Goal: Information Seeking & Learning: Learn about a topic

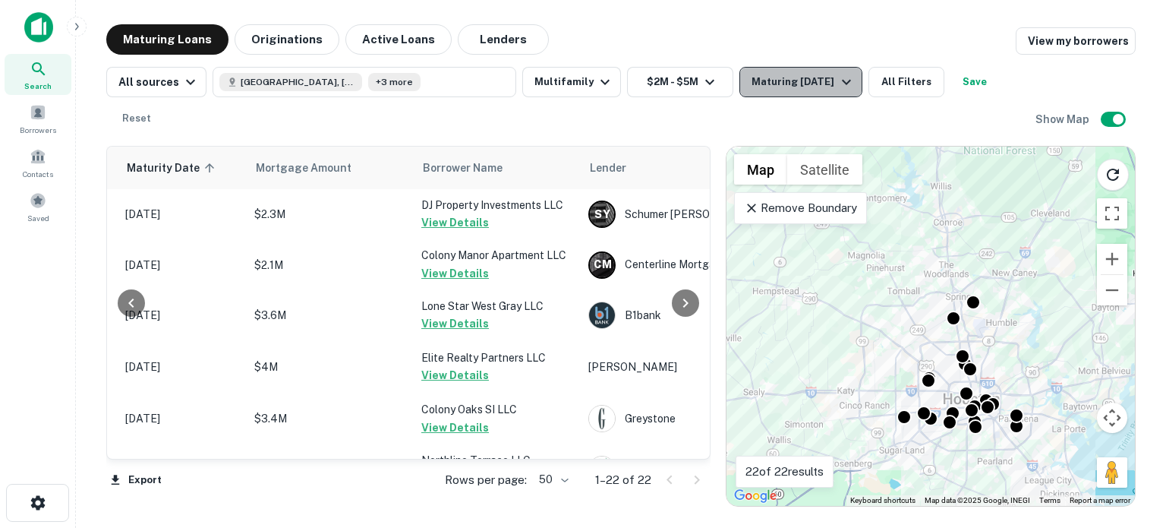
click at [794, 81] on div "Maturing [DATE]" at bounding box center [803, 82] width 103 height 18
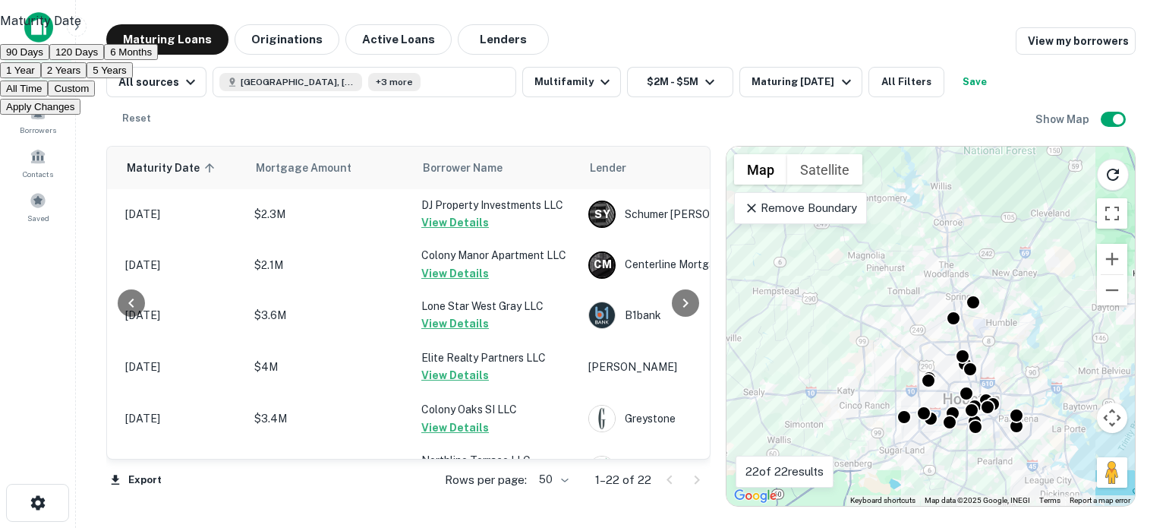
click at [875, 80] on div at bounding box center [583, 264] width 1166 height 528
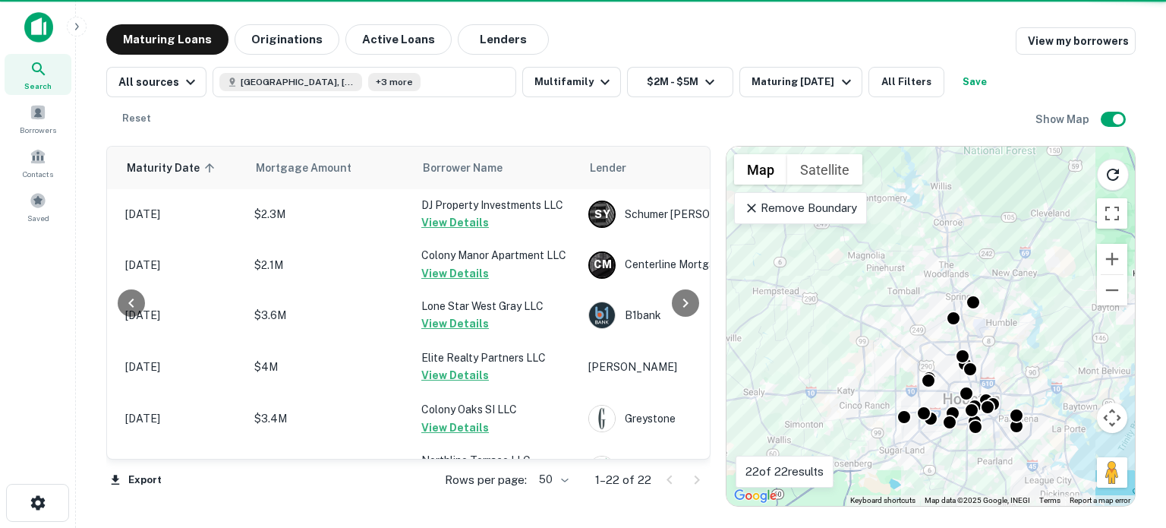
click at [875, 80] on button "All Filters" at bounding box center [907, 82] width 76 height 30
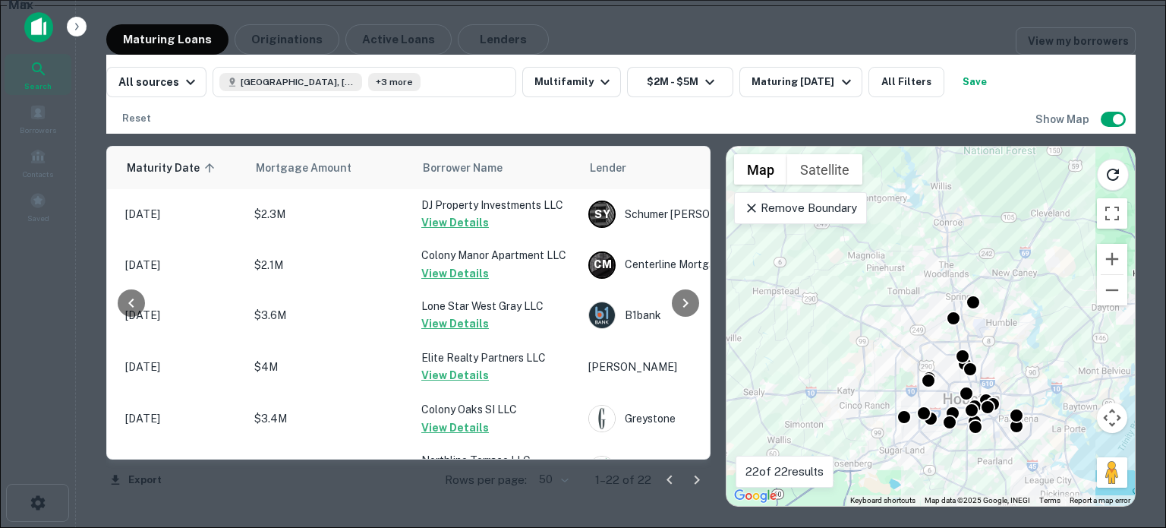
scroll to position [1546, 0]
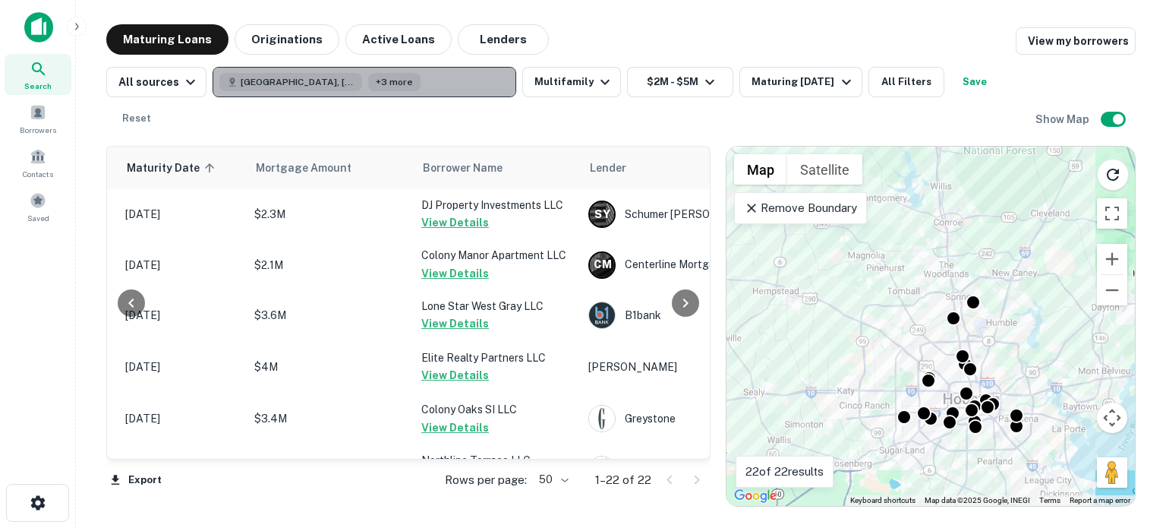
click at [376, 79] on span "+3 more" at bounding box center [394, 82] width 37 height 14
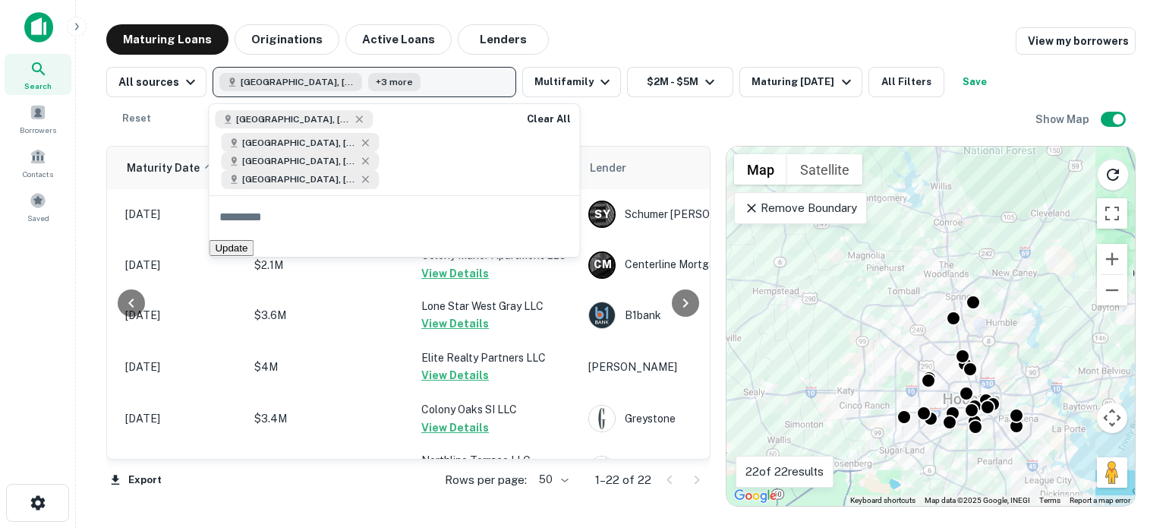
click at [383, 80] on button "[GEOGRAPHIC_DATA], [GEOGRAPHIC_DATA], [GEOGRAPHIC_DATA] +3 more" at bounding box center [365, 82] width 304 height 30
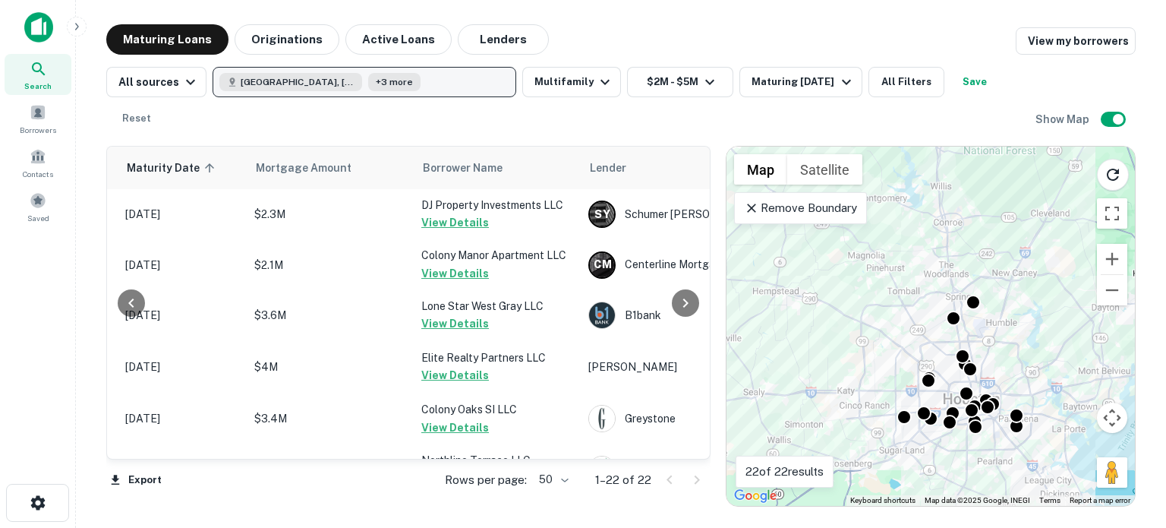
click at [389, 81] on button "[GEOGRAPHIC_DATA], [GEOGRAPHIC_DATA], [GEOGRAPHIC_DATA] +3 more" at bounding box center [365, 82] width 304 height 30
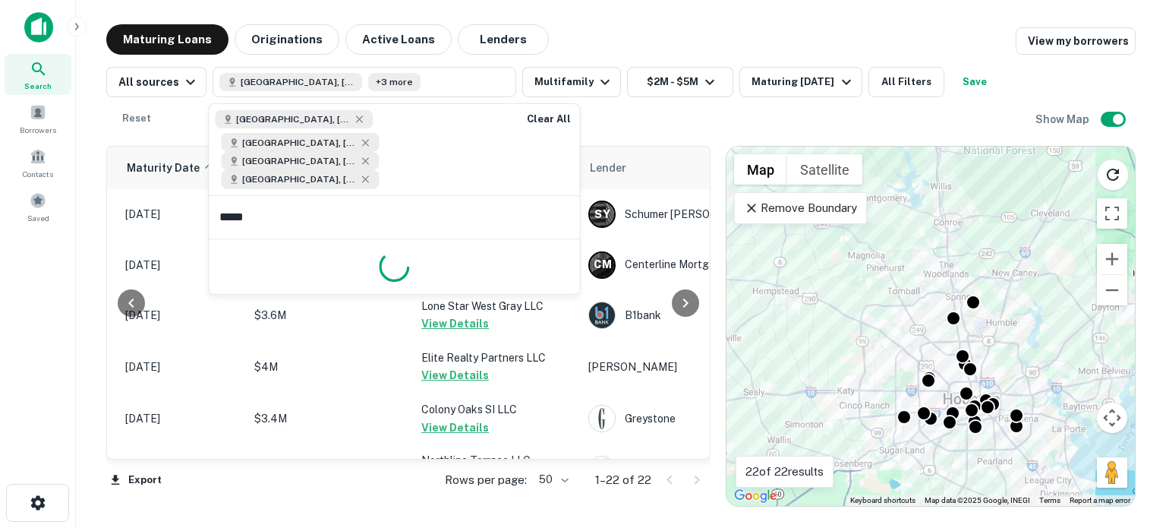
type input "******"
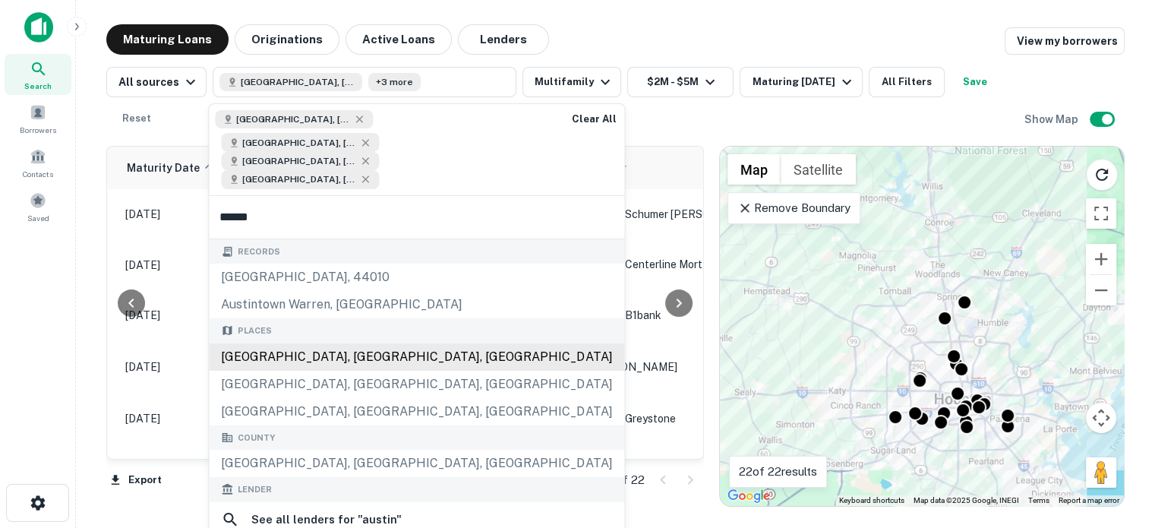
click at [308, 343] on div "[GEOGRAPHIC_DATA], [GEOGRAPHIC_DATA], [GEOGRAPHIC_DATA]" at bounding box center [416, 356] width 415 height 27
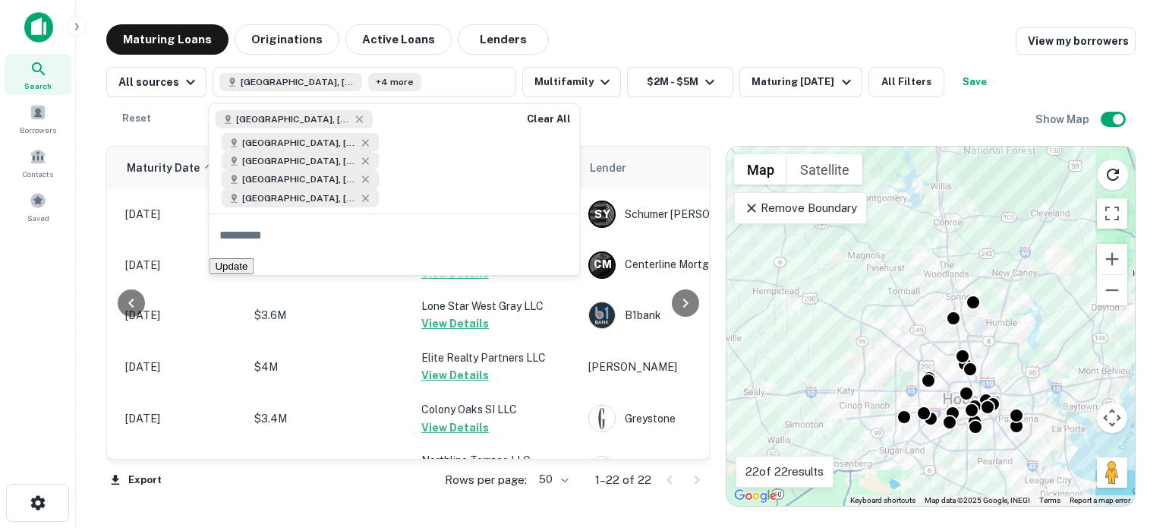
click at [393, 155] on div "[GEOGRAPHIC_DATA], [GEOGRAPHIC_DATA], [GEOGRAPHIC_DATA] [GEOGRAPHIC_DATA], [GEO…" at bounding box center [361, 158] width 304 height 109
click at [398, 163] on div "[GEOGRAPHIC_DATA], [GEOGRAPHIC_DATA], [GEOGRAPHIC_DATA] [GEOGRAPHIC_DATA], [GEO…" at bounding box center [361, 158] width 304 height 109
click at [354, 214] on input "text" at bounding box center [394, 235] width 371 height 43
type input "**********"
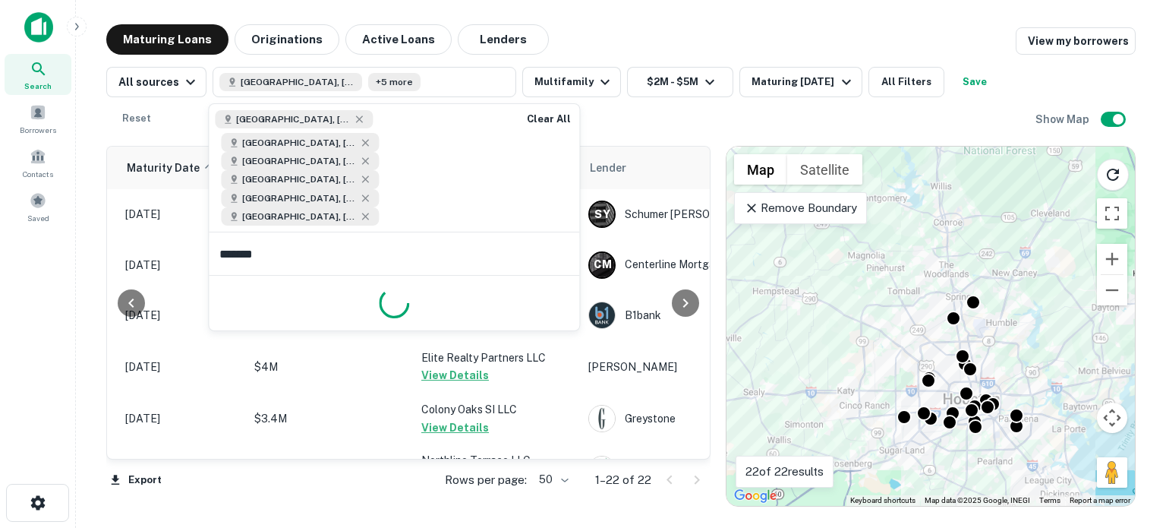
type input "********"
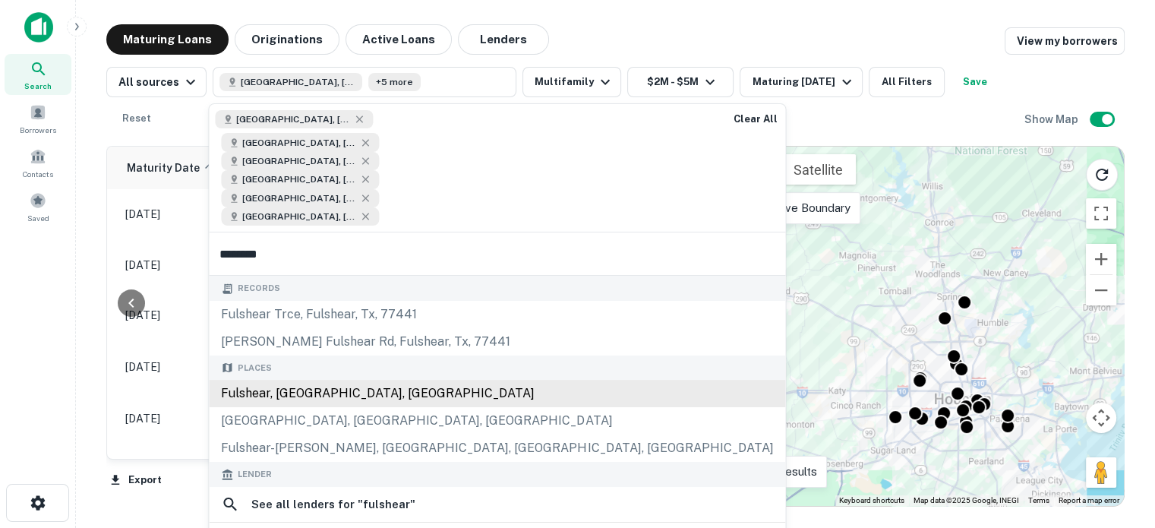
click at [289, 380] on div "Fulshear, [GEOGRAPHIC_DATA], [GEOGRAPHIC_DATA]" at bounding box center [497, 393] width 576 height 27
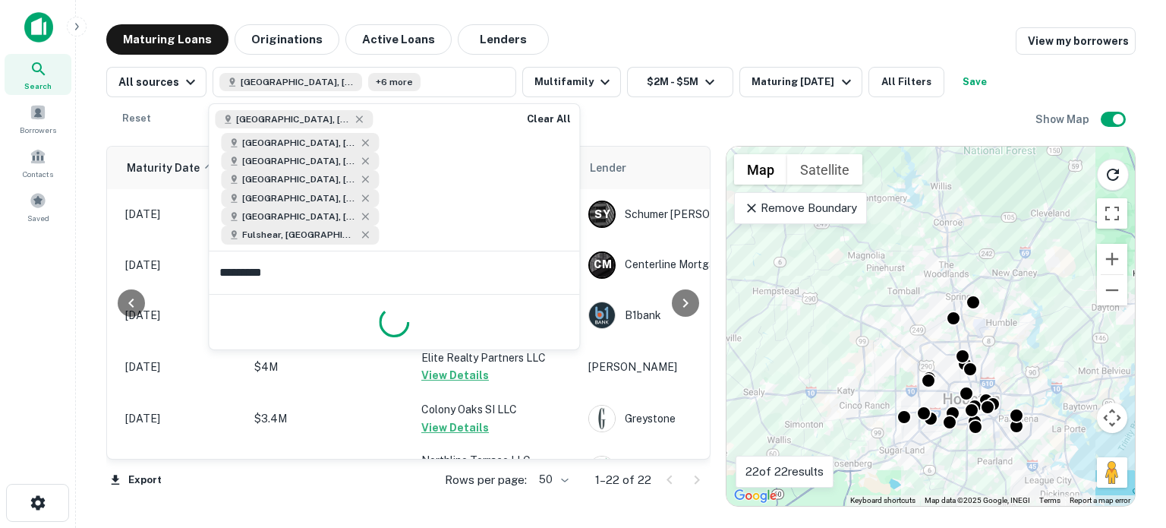
type input "**********"
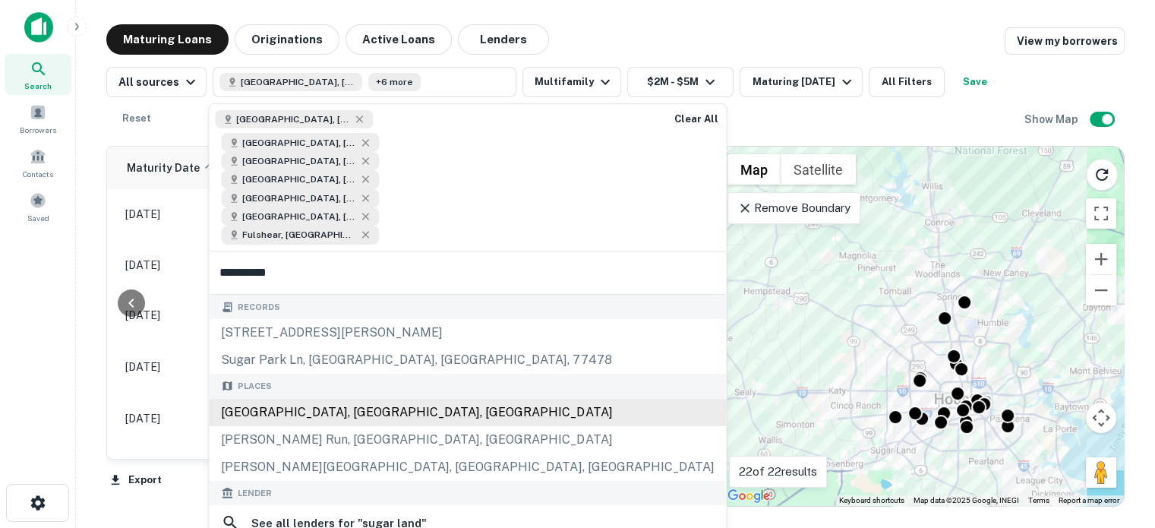
click at [302, 399] on div "[GEOGRAPHIC_DATA], [GEOGRAPHIC_DATA], [GEOGRAPHIC_DATA]" at bounding box center [467, 412] width 517 height 27
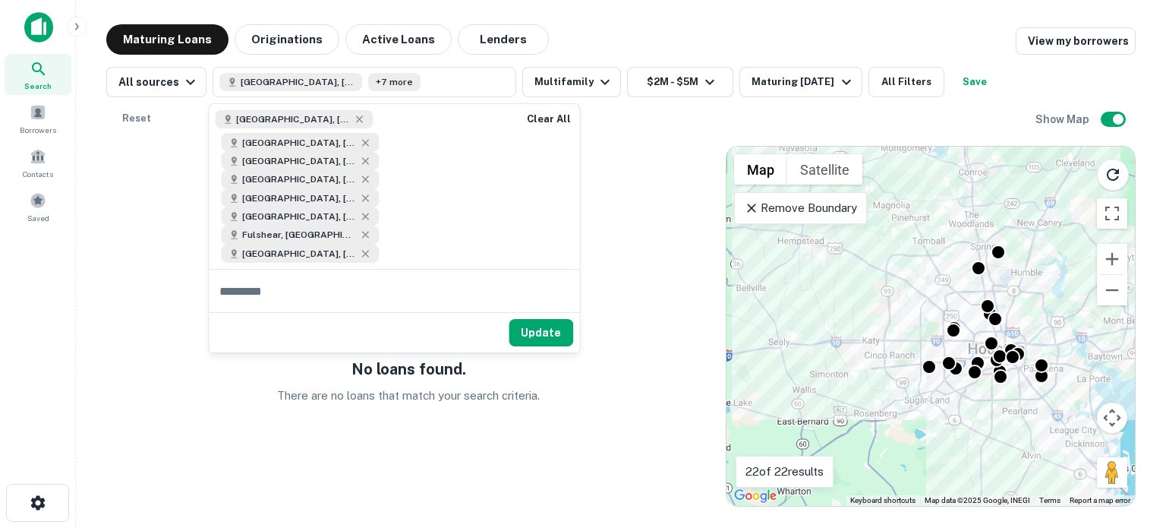
drag, startPoint x: 989, startPoint y: 333, endPoint x: 816, endPoint y: 322, distance: 174.2
click at [816, 322] on div "To activate drag with keyboard, press Alt + Enter. Once in keyboard drag state,…" at bounding box center [931, 326] width 409 height 359
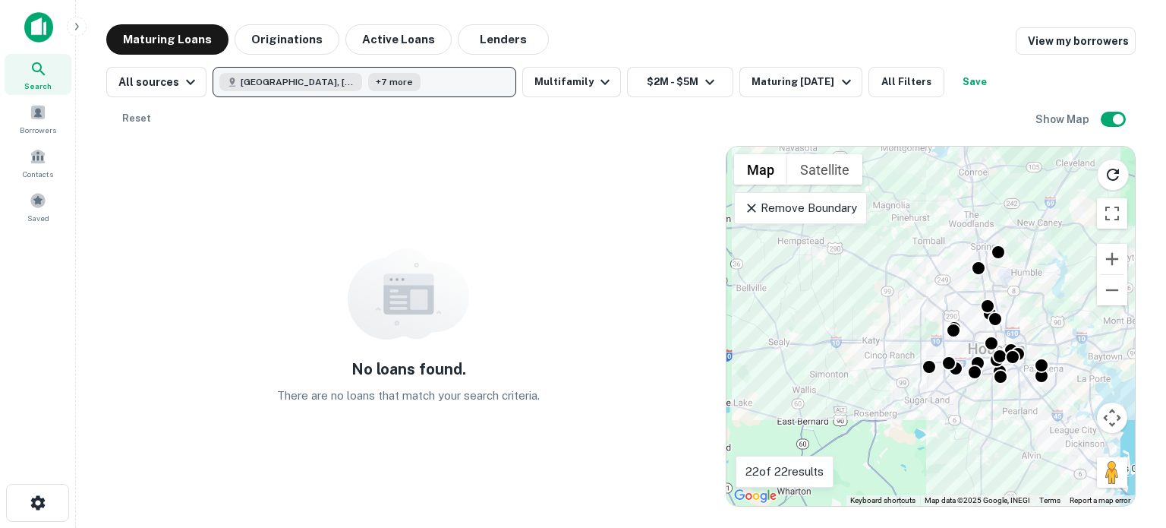
click at [416, 84] on button "[GEOGRAPHIC_DATA], [GEOGRAPHIC_DATA], [GEOGRAPHIC_DATA] +7 more" at bounding box center [365, 82] width 304 height 30
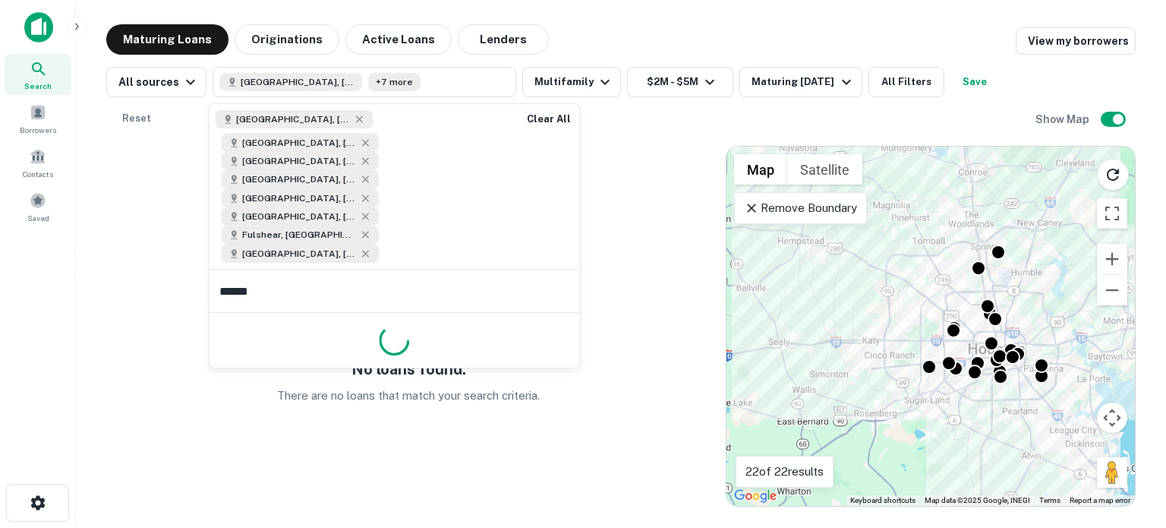
type input "*******"
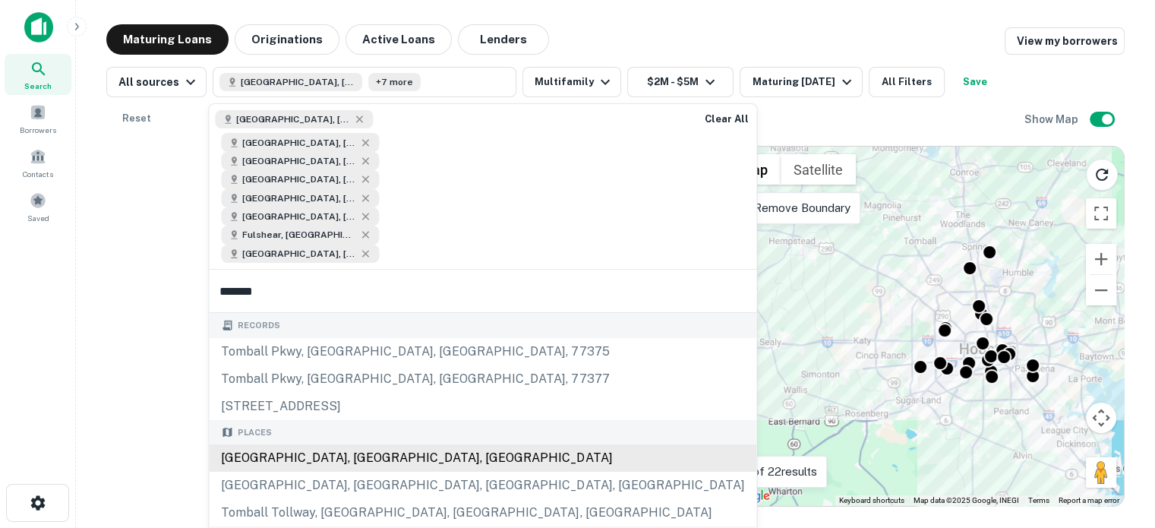
click at [334, 444] on div "[GEOGRAPHIC_DATA], [GEOGRAPHIC_DATA], [GEOGRAPHIC_DATA]" at bounding box center [483, 457] width 548 height 27
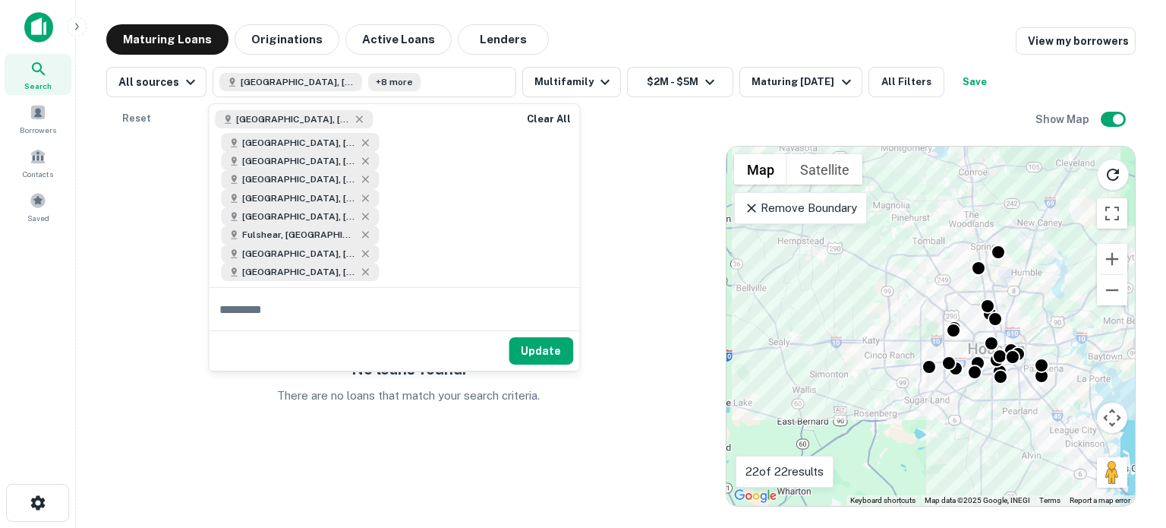
click at [410, 209] on div "[GEOGRAPHIC_DATA], [GEOGRAPHIC_DATA], [GEOGRAPHIC_DATA] [GEOGRAPHIC_DATA], [GEO…" at bounding box center [361, 195] width 304 height 183
click at [404, 200] on div "[GEOGRAPHIC_DATA], [GEOGRAPHIC_DATA], [GEOGRAPHIC_DATA] [GEOGRAPHIC_DATA], [GEO…" at bounding box center [361, 195] width 304 height 183
click at [365, 288] on input "text" at bounding box center [394, 309] width 371 height 43
type input "********"
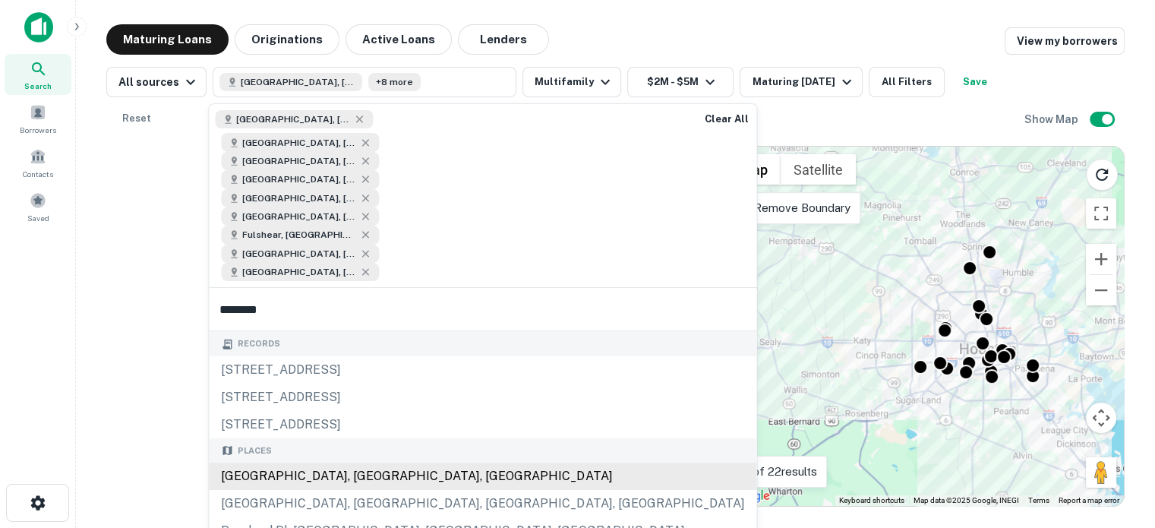
click at [306, 462] on div "[GEOGRAPHIC_DATA], [GEOGRAPHIC_DATA], [GEOGRAPHIC_DATA]" at bounding box center [483, 475] width 548 height 27
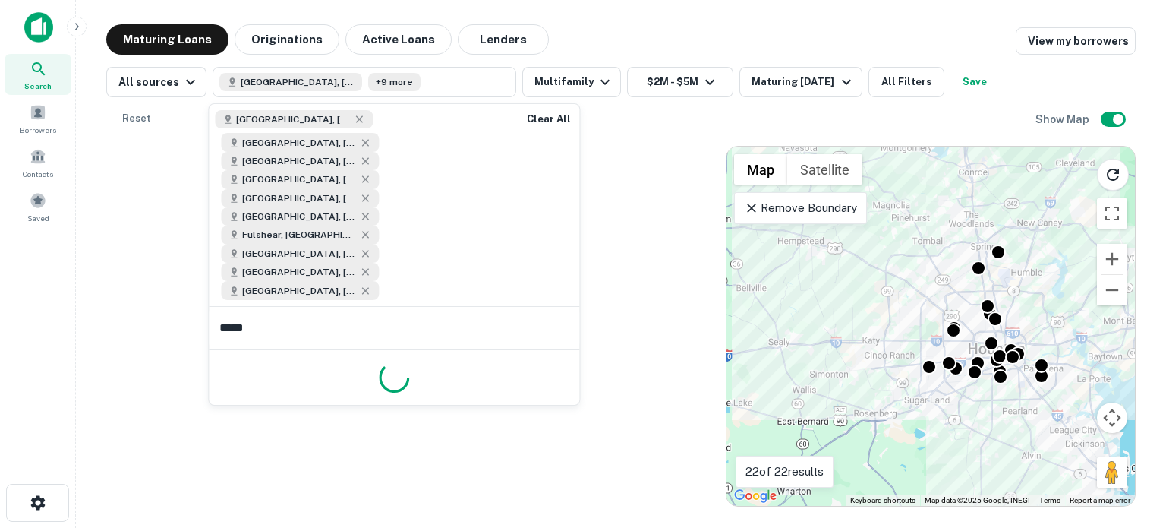
type input "******"
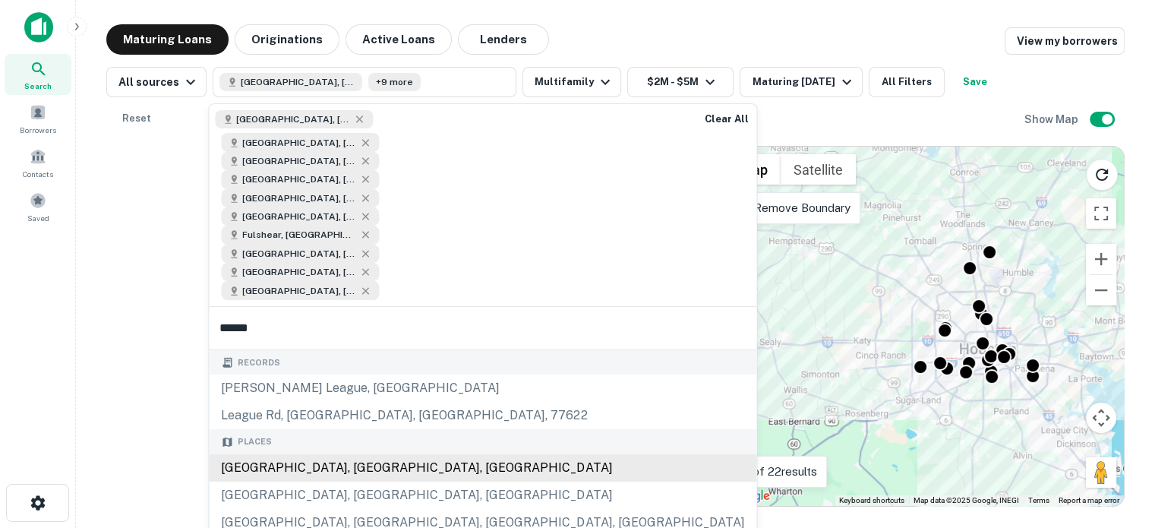
click at [329, 454] on div "[GEOGRAPHIC_DATA], [GEOGRAPHIC_DATA], [GEOGRAPHIC_DATA]" at bounding box center [483, 467] width 548 height 27
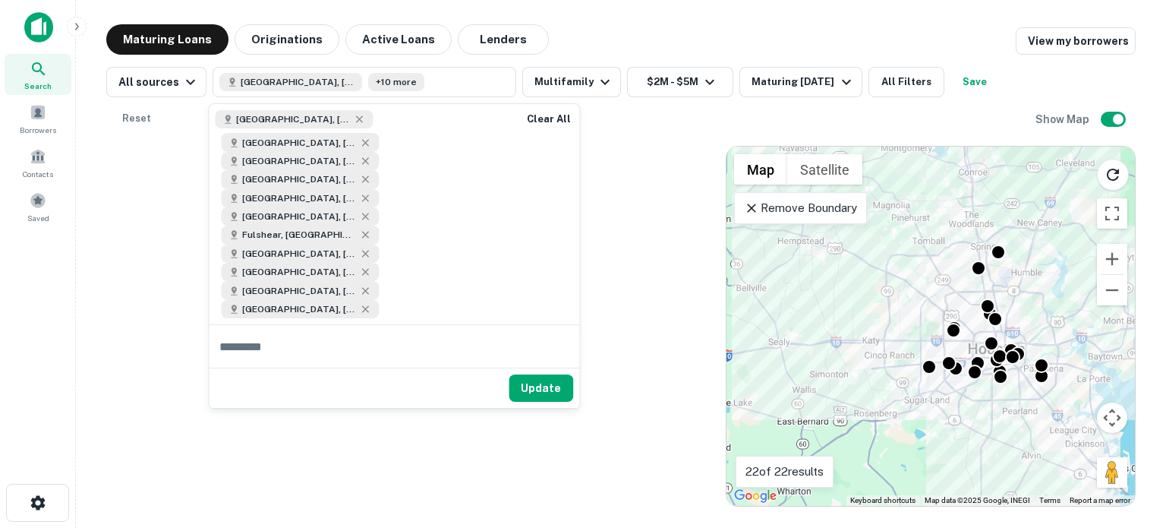
click at [447, 325] on input "text" at bounding box center [394, 346] width 371 height 43
type input "**********"
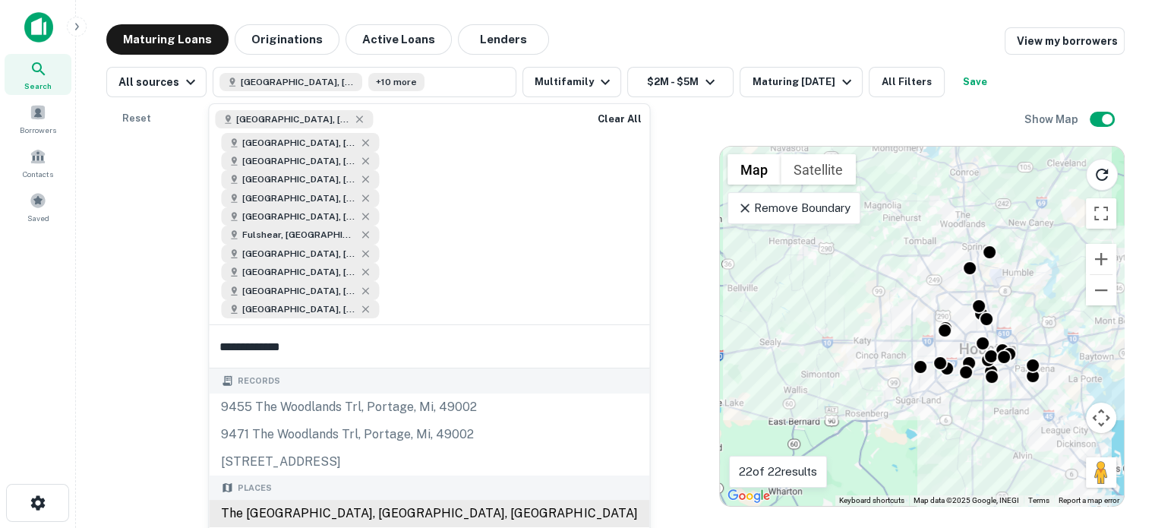
click at [282, 500] on div "The [GEOGRAPHIC_DATA], [GEOGRAPHIC_DATA], [GEOGRAPHIC_DATA]" at bounding box center [429, 513] width 440 height 27
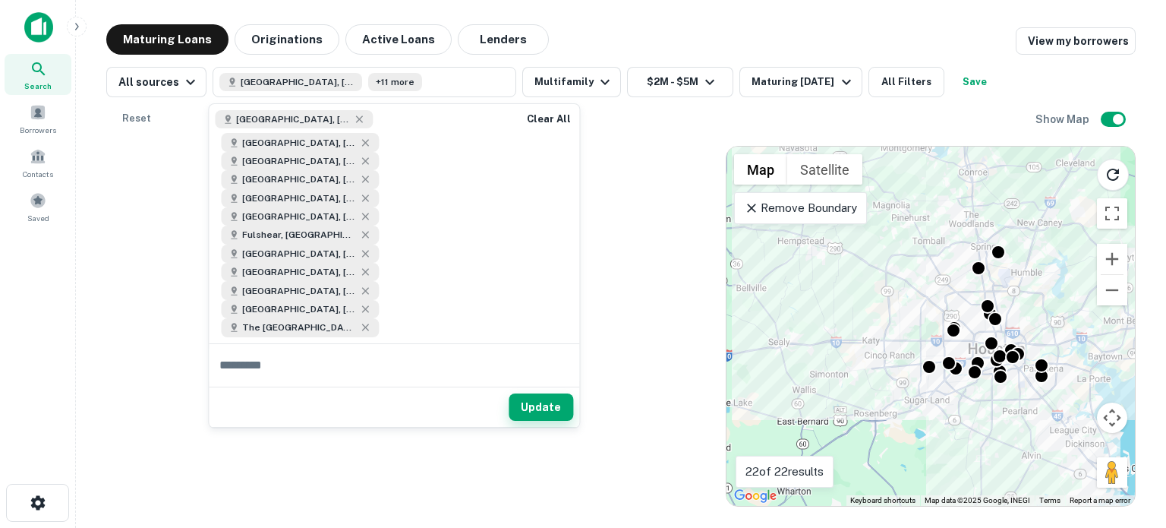
click at [525, 393] on button "Update" at bounding box center [541, 406] width 65 height 27
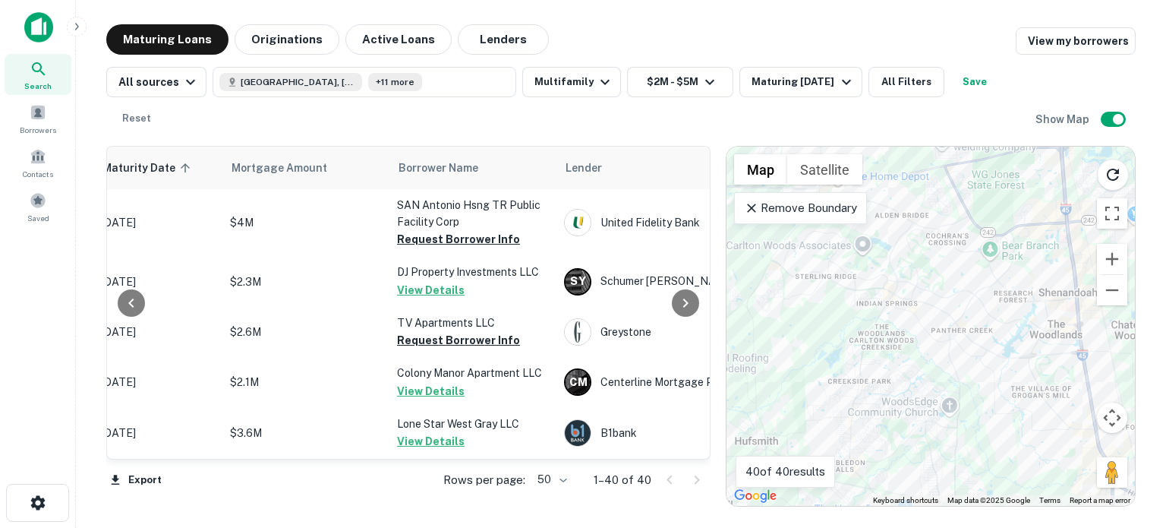
scroll to position [0, 272]
click at [967, 81] on button "Save" at bounding box center [975, 82] width 49 height 30
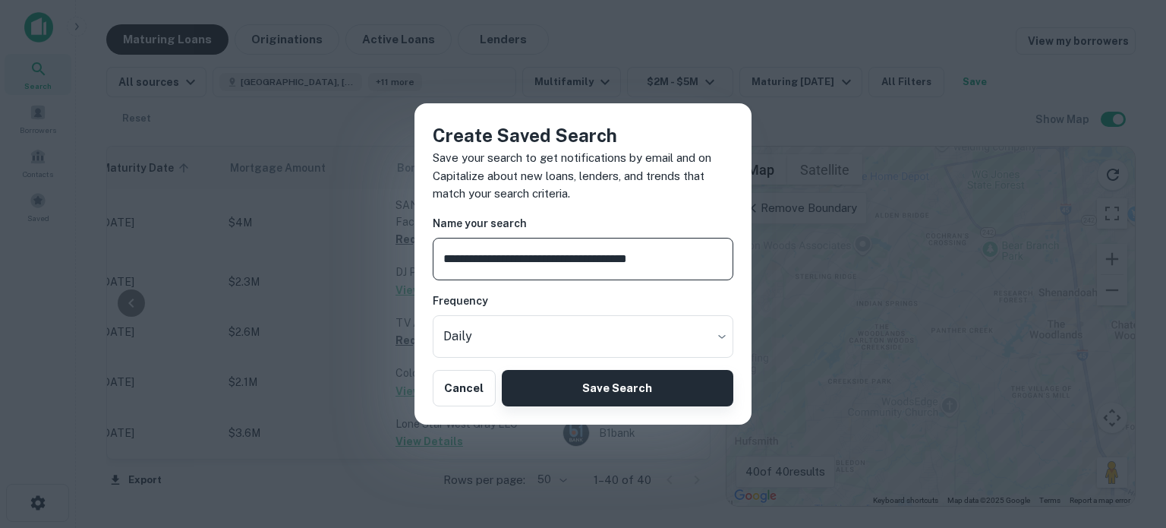
type input "**********"
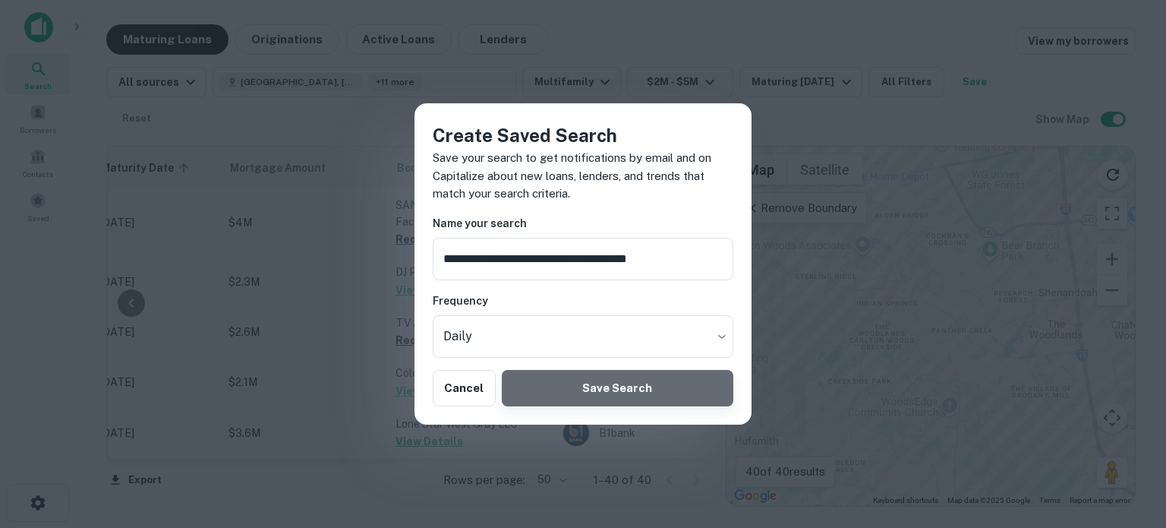
click at [635, 388] on button "Save Search" at bounding box center [618, 388] width 232 height 36
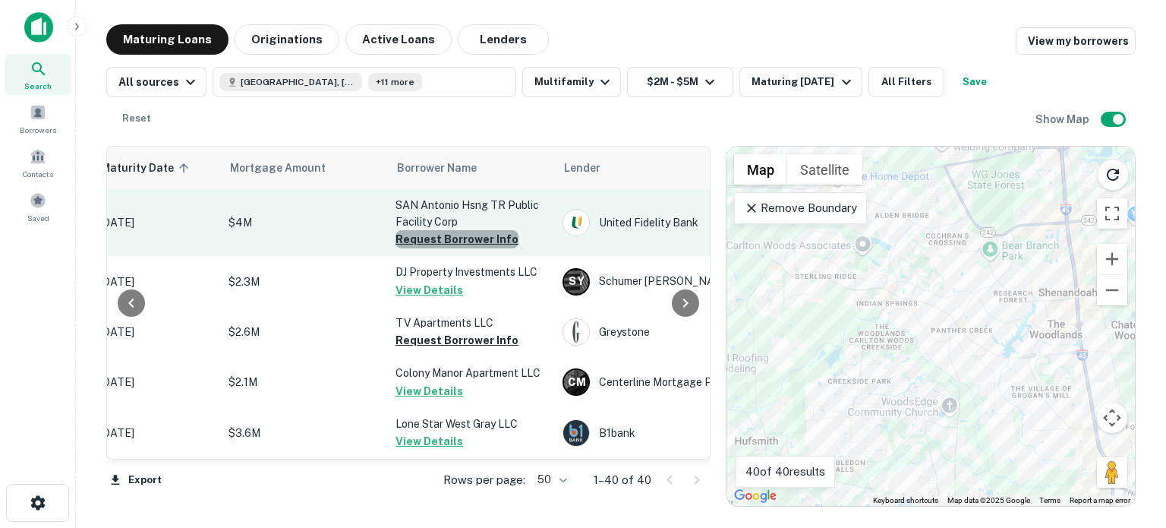
click at [479, 242] on button "Request Borrower Info" at bounding box center [457, 239] width 123 height 18
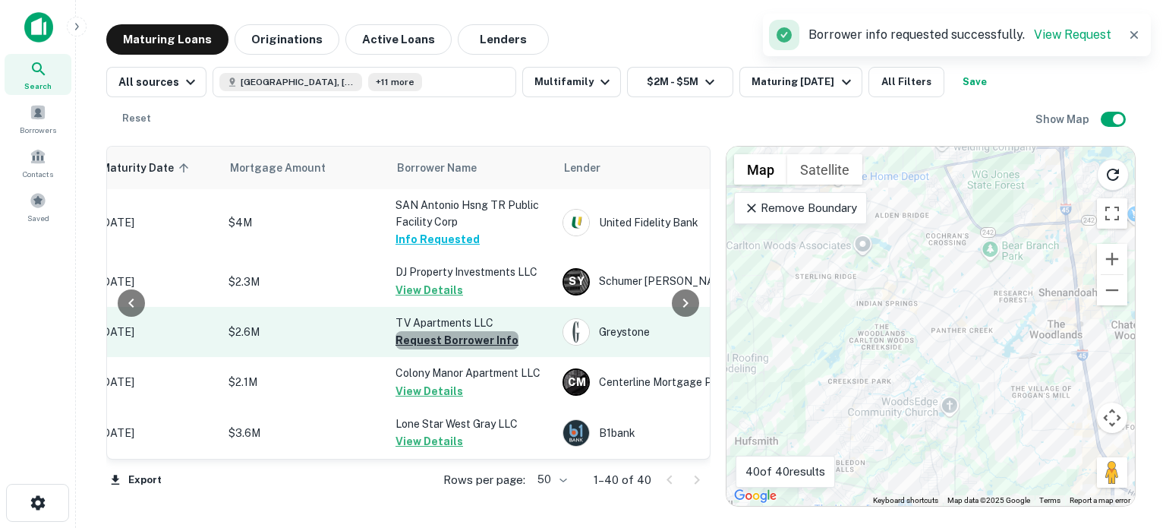
click at [465, 339] on button "Request Borrower Info" at bounding box center [457, 340] width 123 height 18
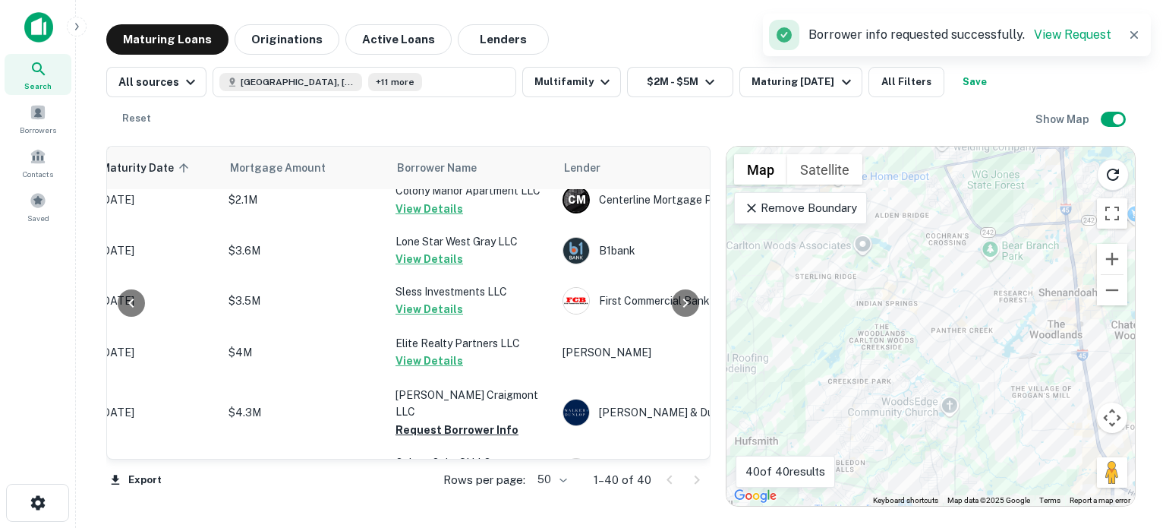
scroll to position [213, 272]
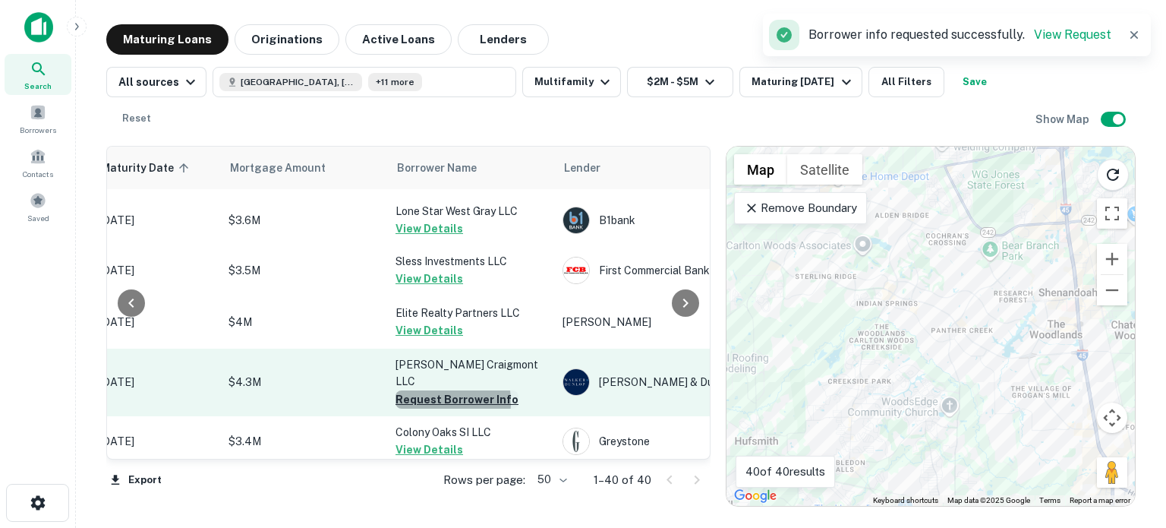
click at [422, 390] on button "Request Borrower Info" at bounding box center [457, 399] width 123 height 18
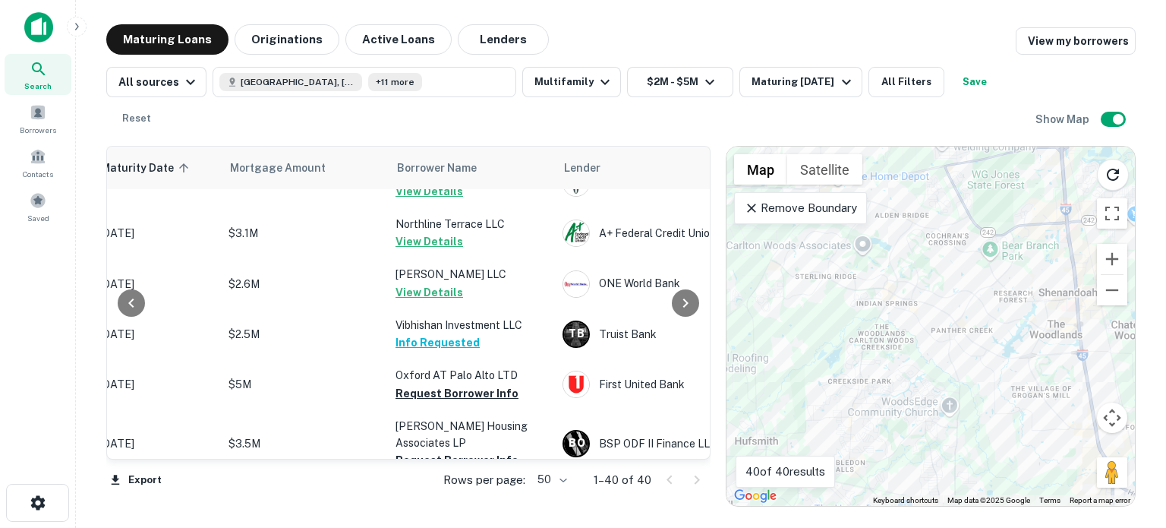
scroll to position [486, 272]
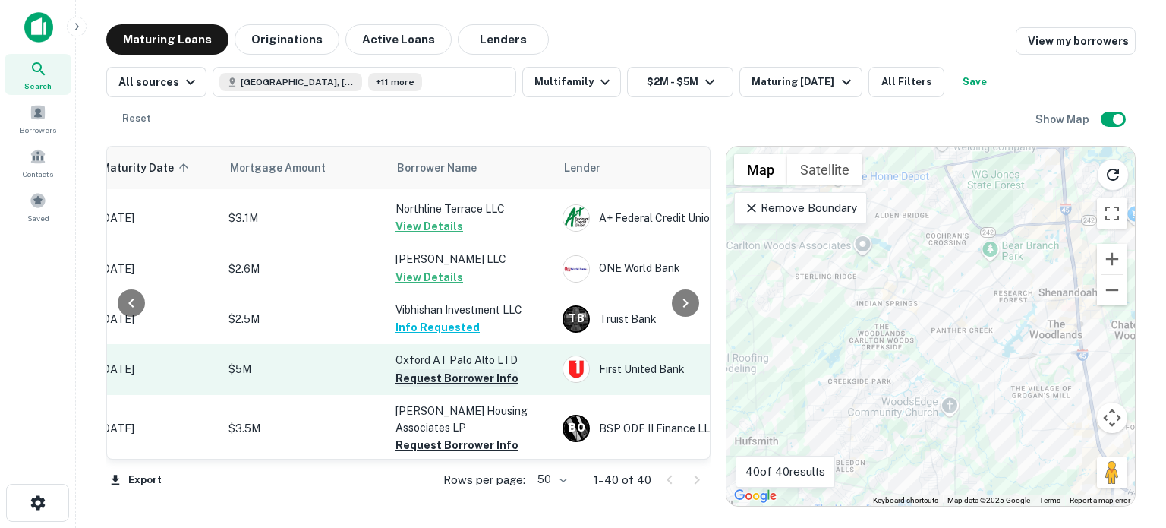
click at [434, 369] on button "Request Borrower Info" at bounding box center [457, 378] width 123 height 18
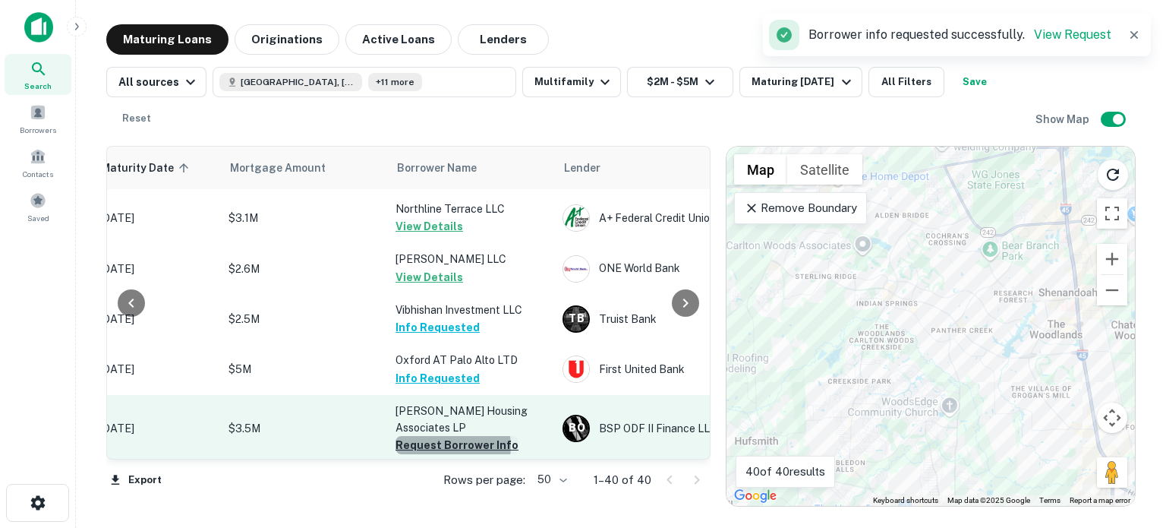
click at [444, 436] on button "Request Borrower Info" at bounding box center [457, 445] width 123 height 18
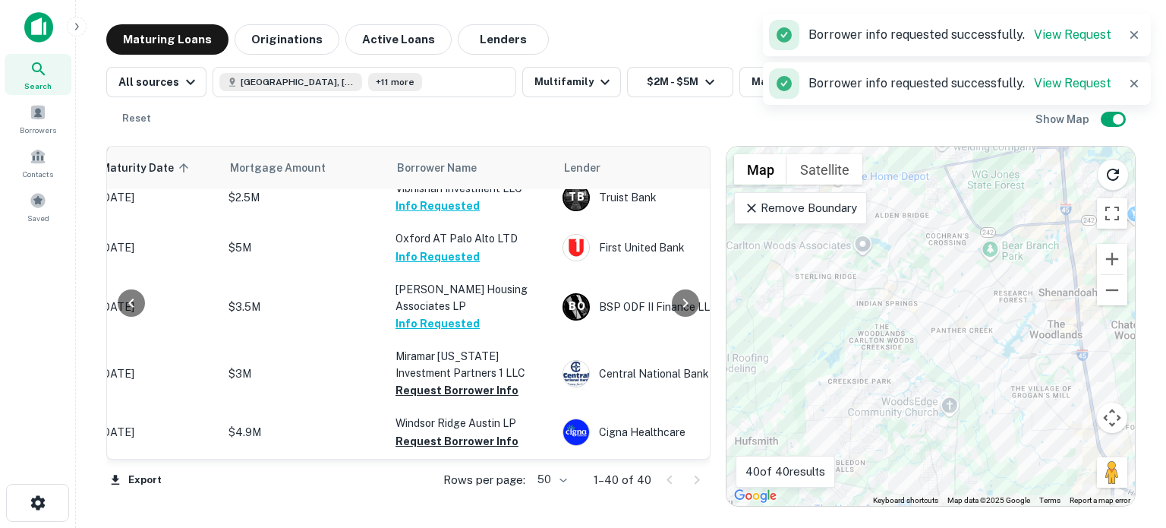
scroll to position [638, 272]
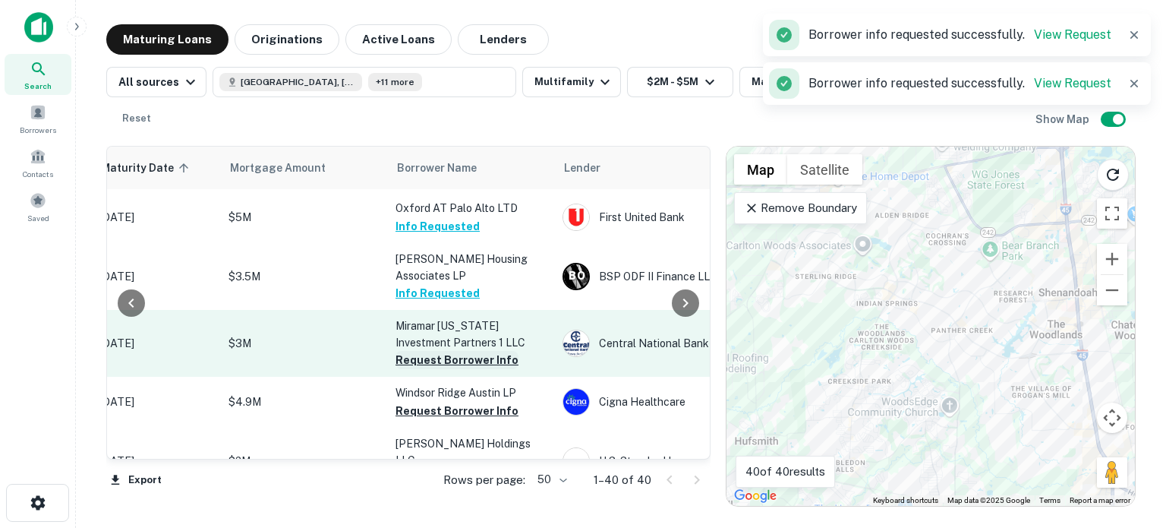
click at [440, 351] on button "Request Borrower Info" at bounding box center [457, 360] width 123 height 18
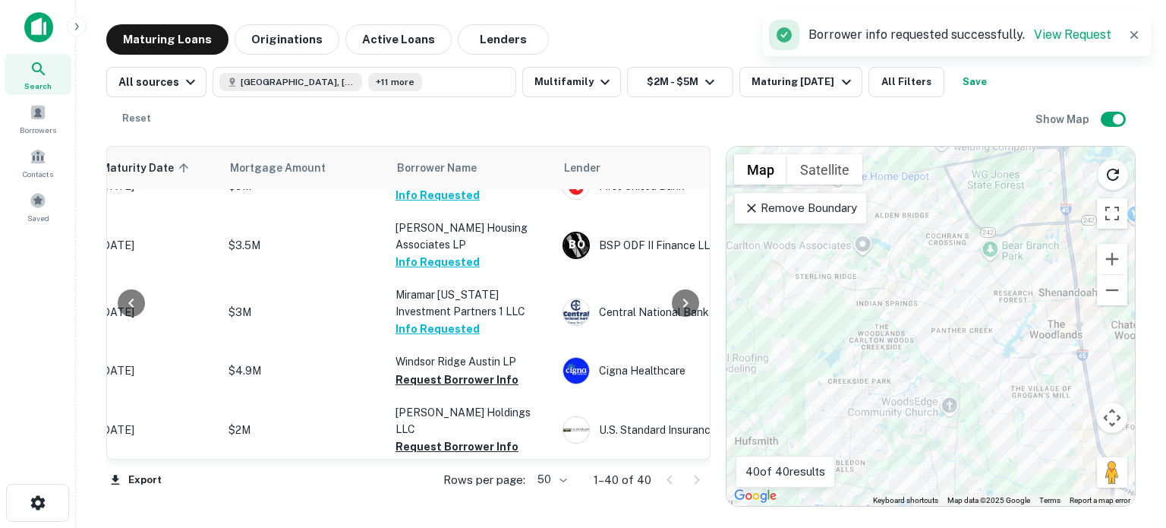
scroll to position [699, 272]
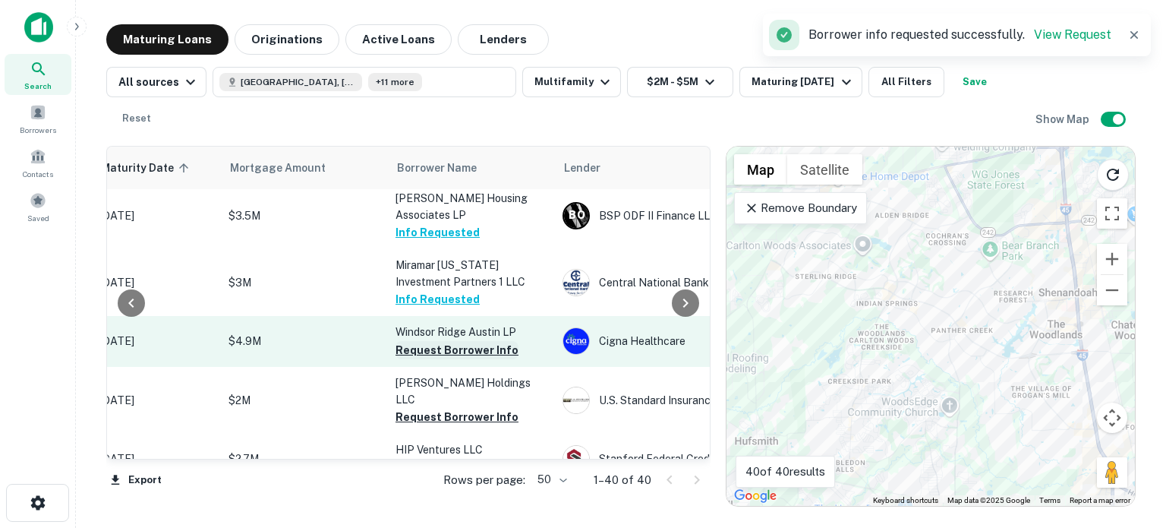
click at [497, 341] on button "Request Borrower Info" at bounding box center [457, 350] width 123 height 18
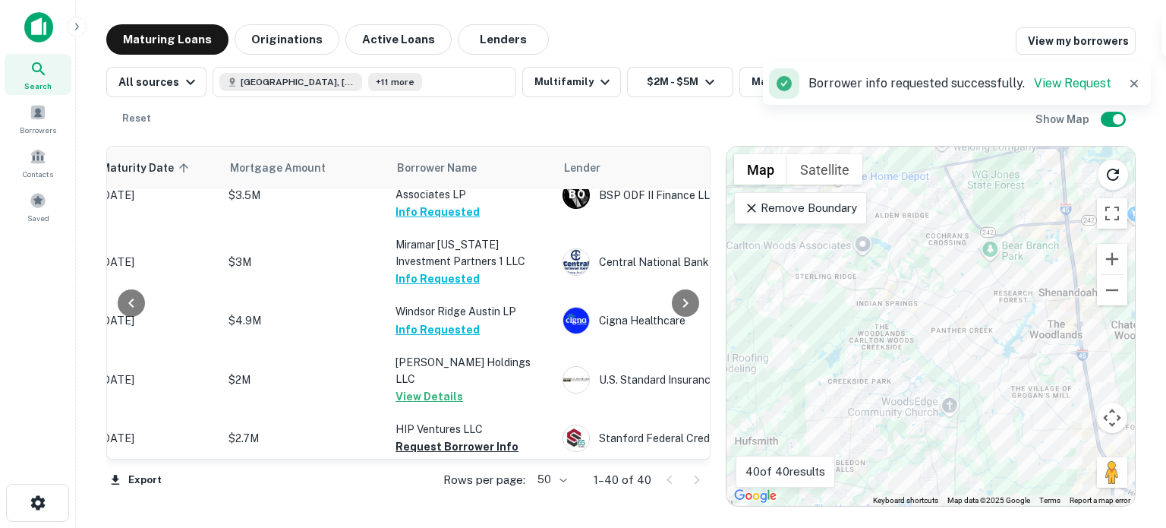
scroll to position [729, 272]
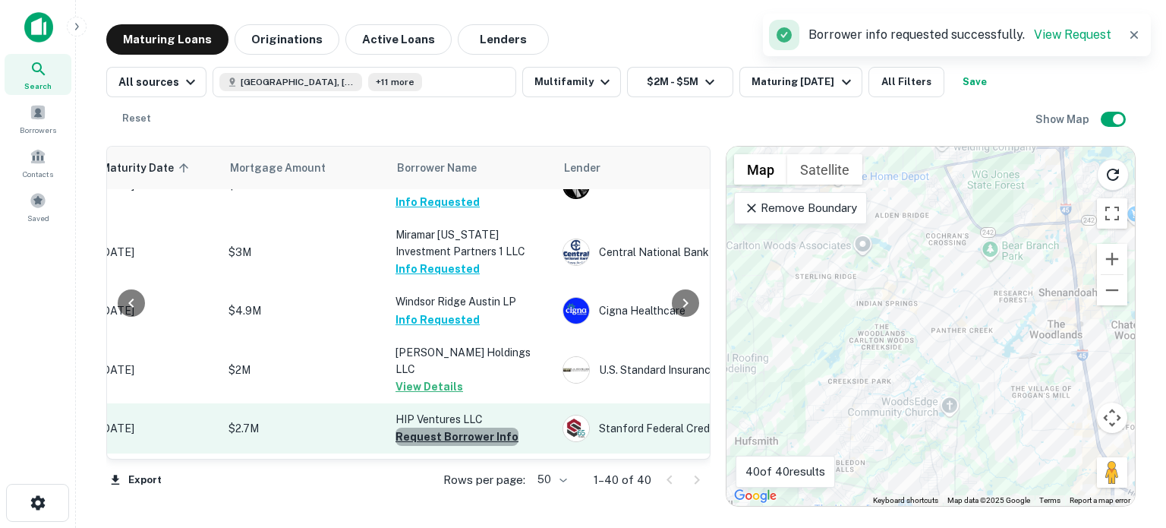
click at [495, 428] on button "Request Borrower Info" at bounding box center [457, 437] width 123 height 18
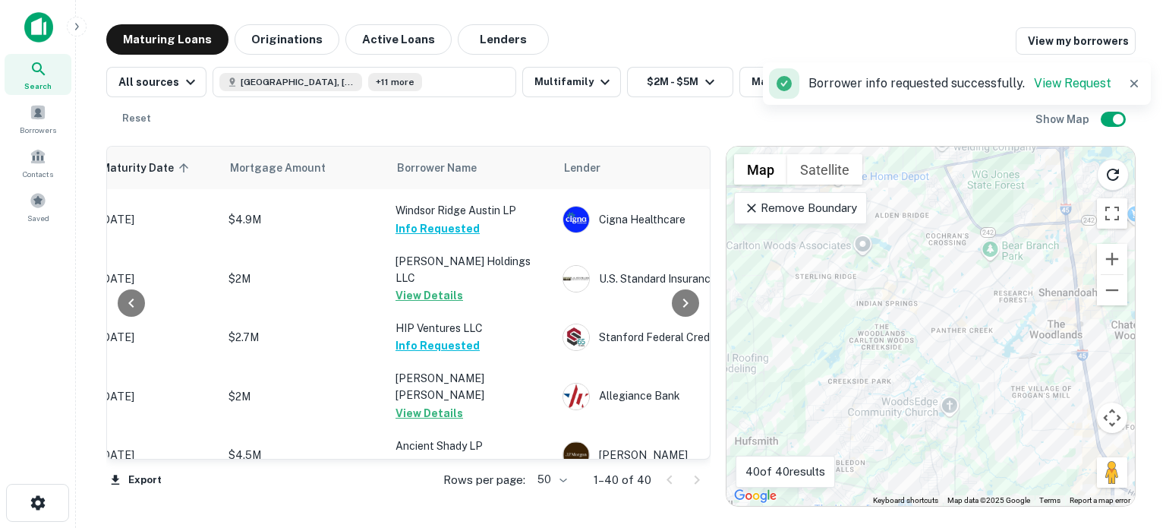
scroll to position [851, 272]
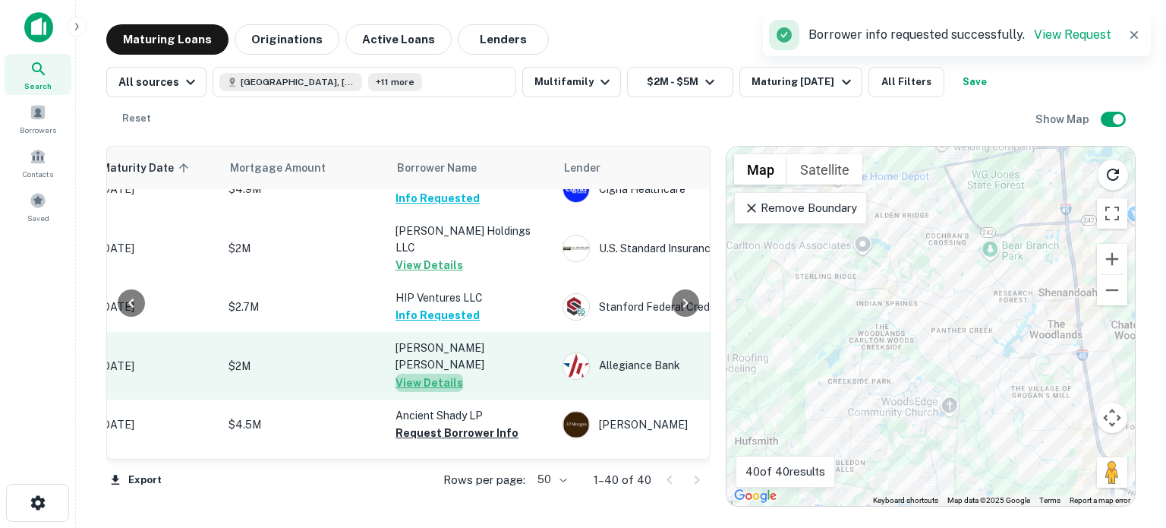
click at [437, 374] on button "View Details" at bounding box center [430, 383] width 68 height 18
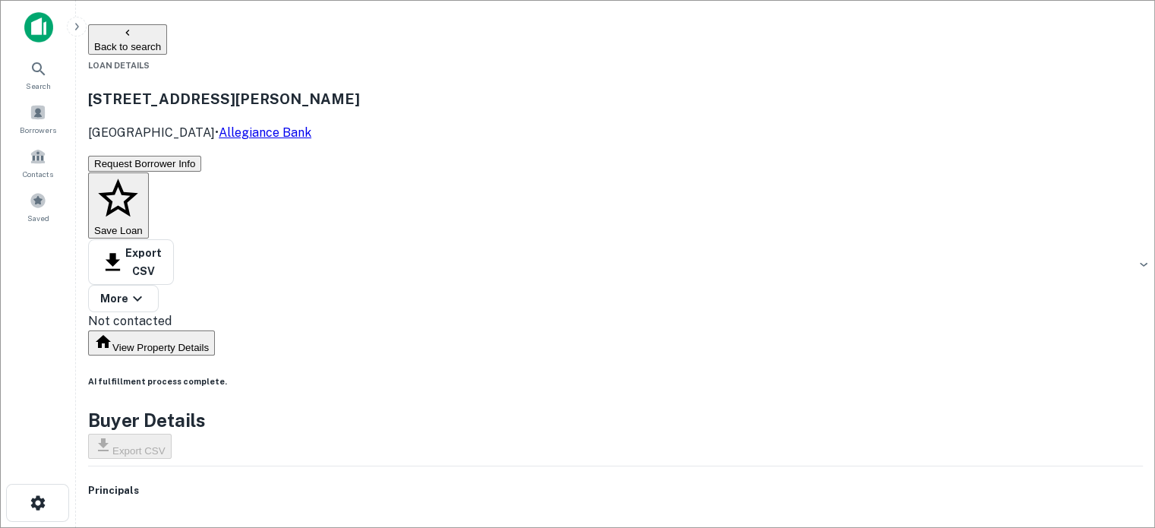
click at [134, 36] on button "Back to search" at bounding box center [127, 39] width 79 height 30
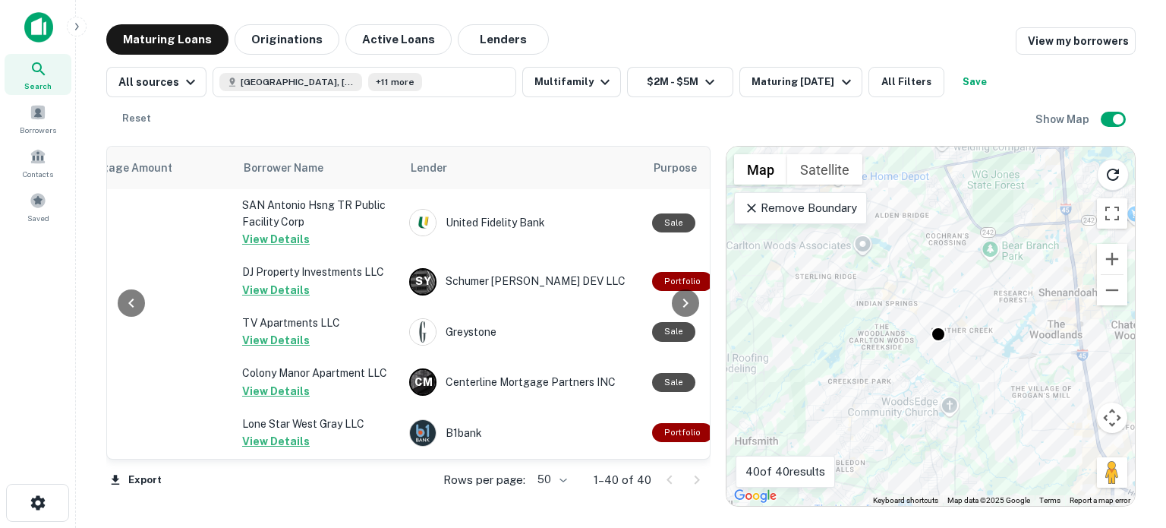
scroll to position [0, 419]
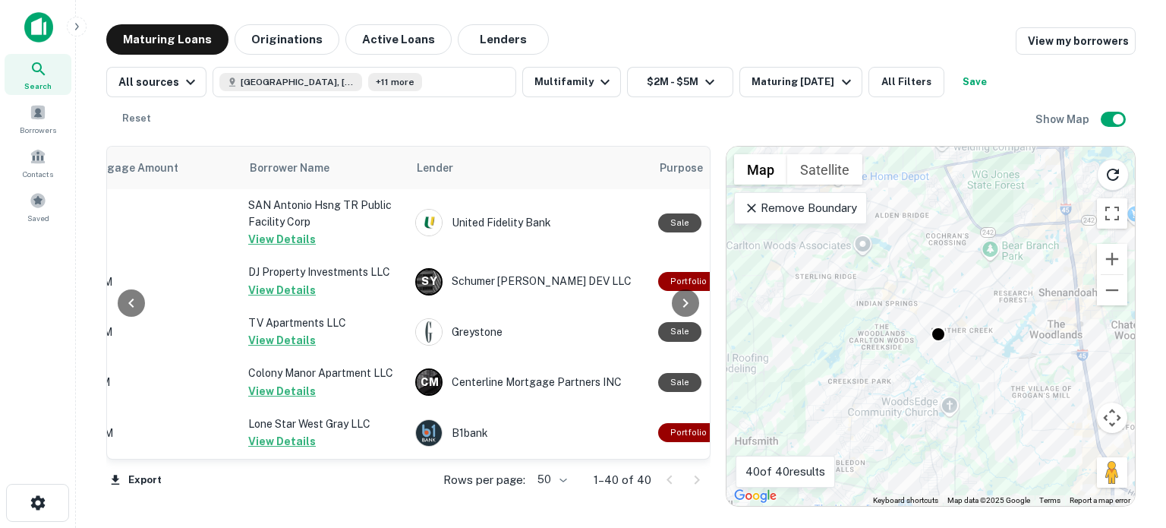
click at [701, 440] on div at bounding box center [686, 303] width 30 height 312
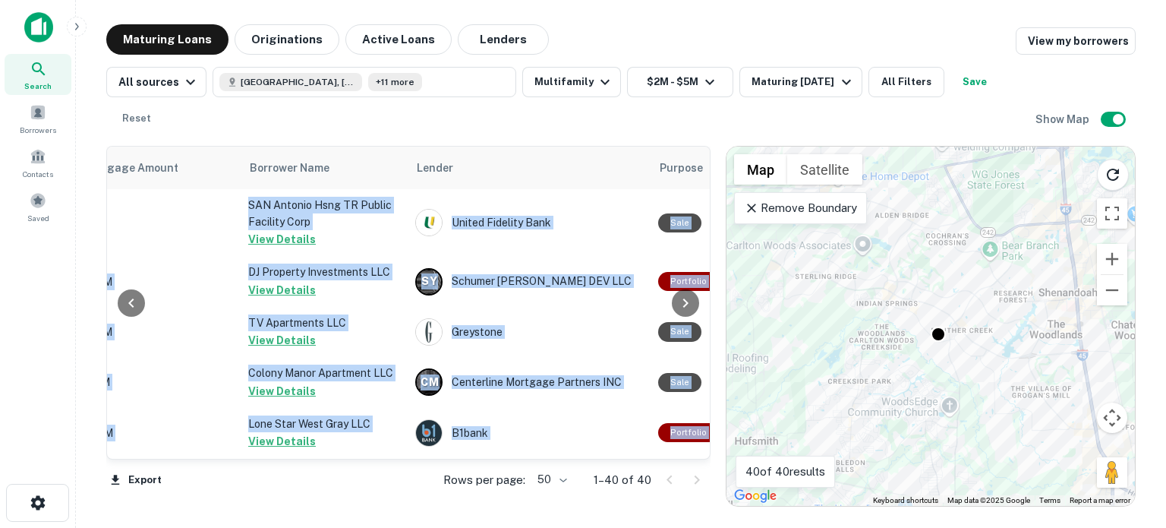
click at [701, 440] on div at bounding box center [686, 303] width 30 height 312
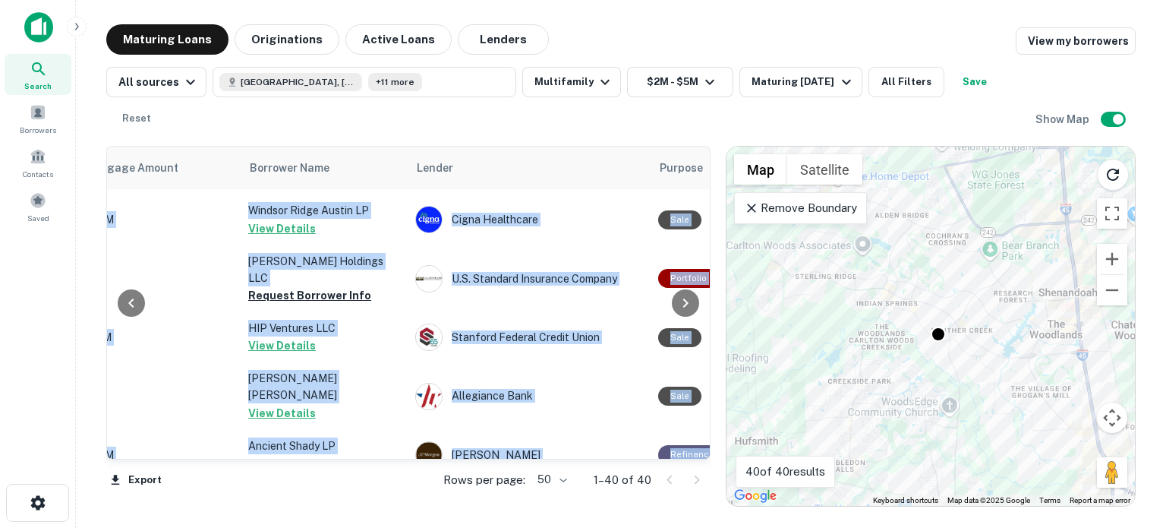
scroll to position [851, 419]
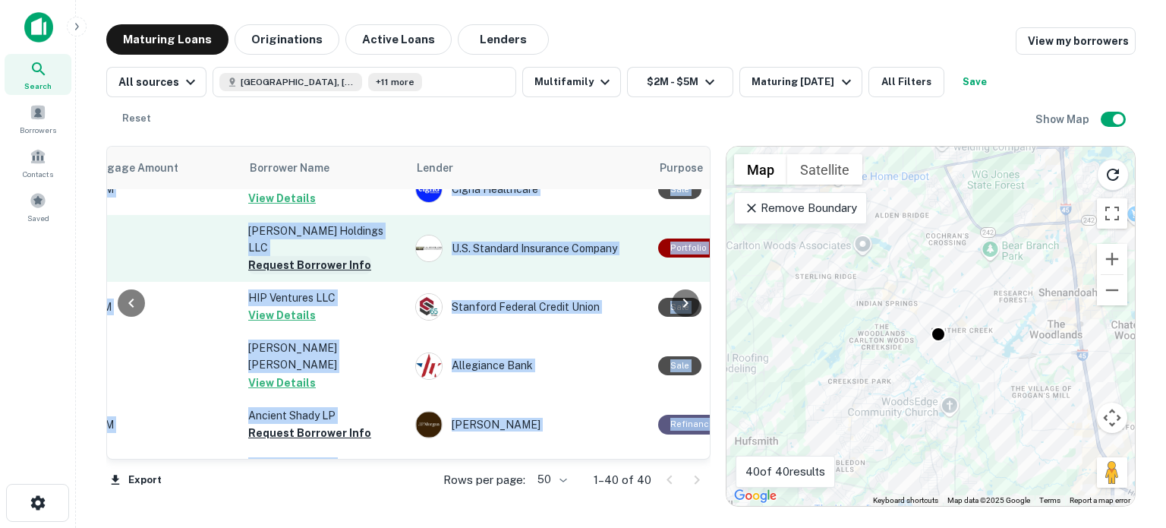
click at [267, 256] on button "Request Borrower Info" at bounding box center [309, 265] width 123 height 18
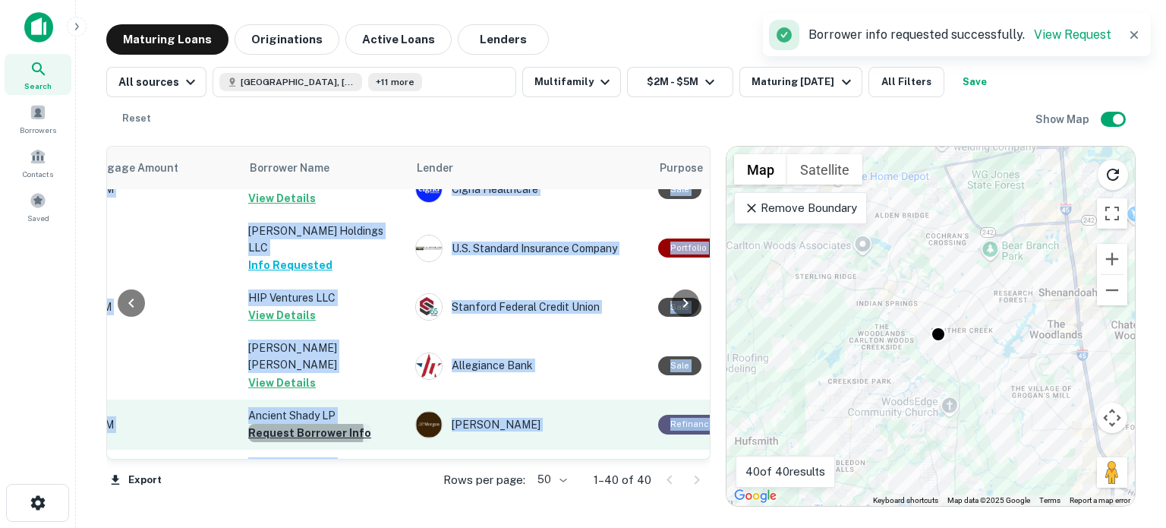
click at [305, 424] on button "Request Borrower Info" at bounding box center [309, 433] width 123 height 18
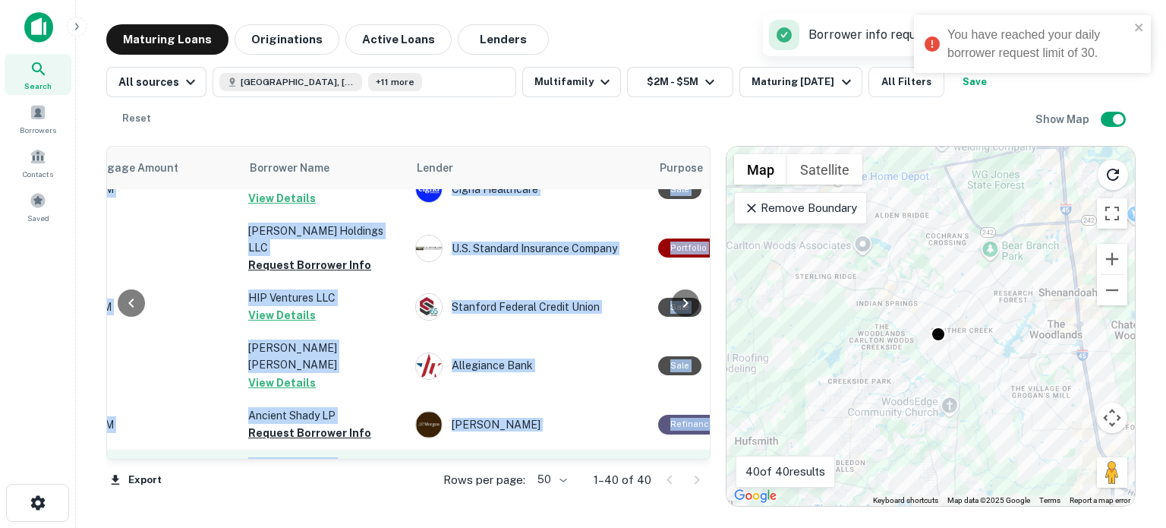
click at [342, 475] on button "Request Borrower Info" at bounding box center [309, 484] width 123 height 18
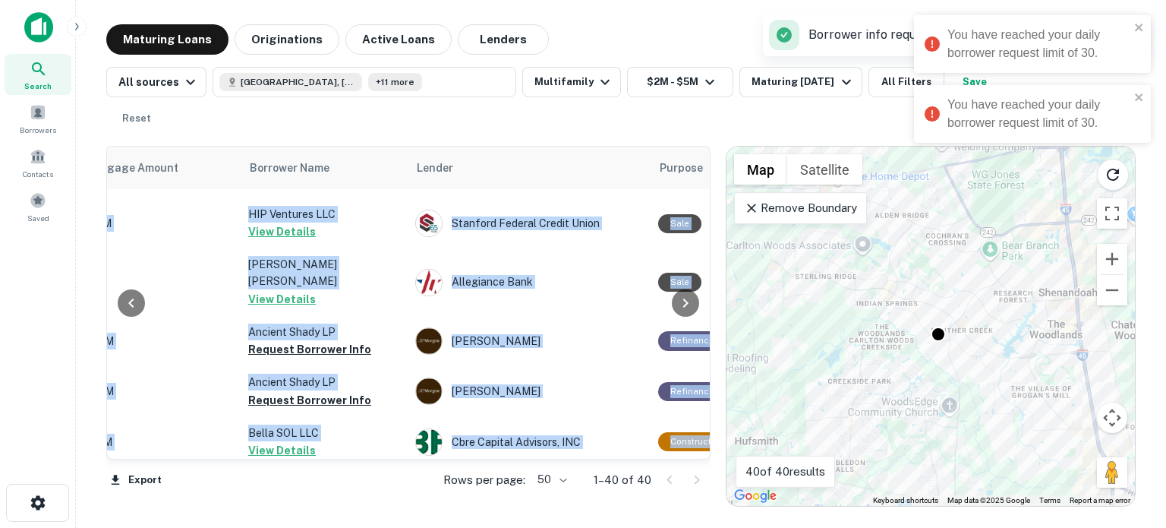
scroll to position [942, 419]
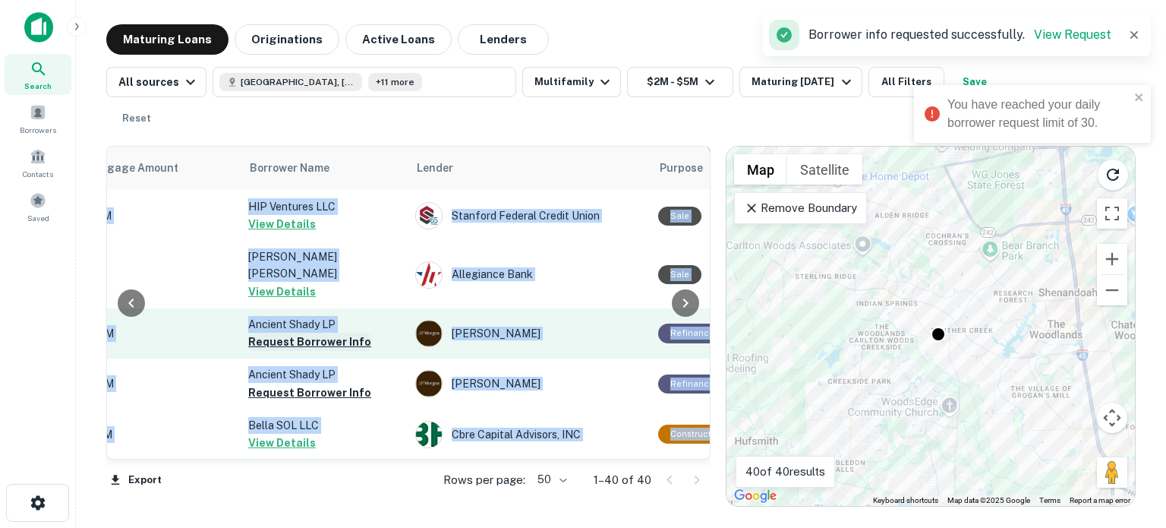
click at [295, 333] on button "Request Borrower Info" at bounding box center [309, 342] width 123 height 18
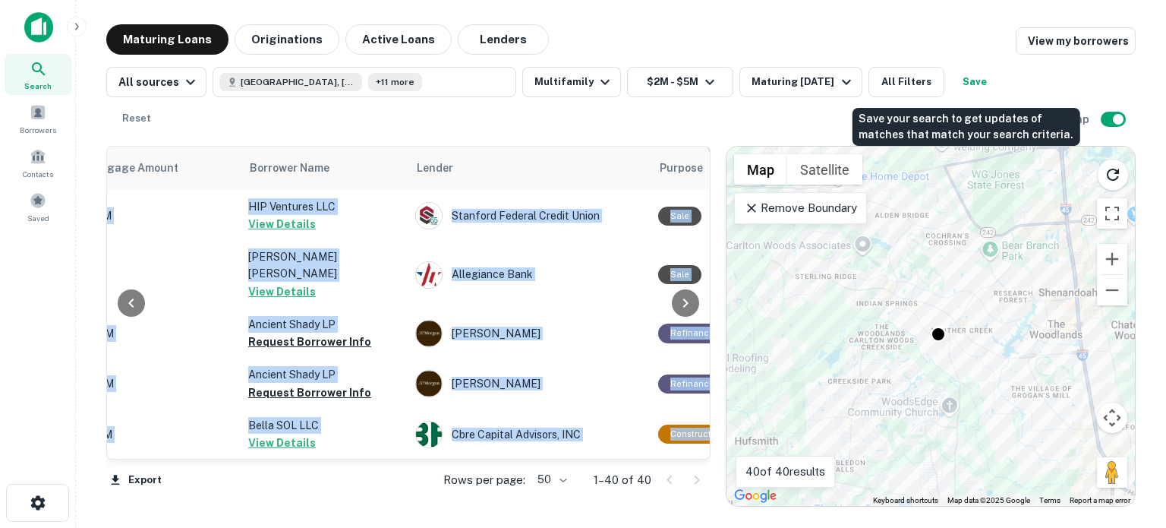
click at [964, 82] on button "Save" at bounding box center [975, 82] width 49 height 30
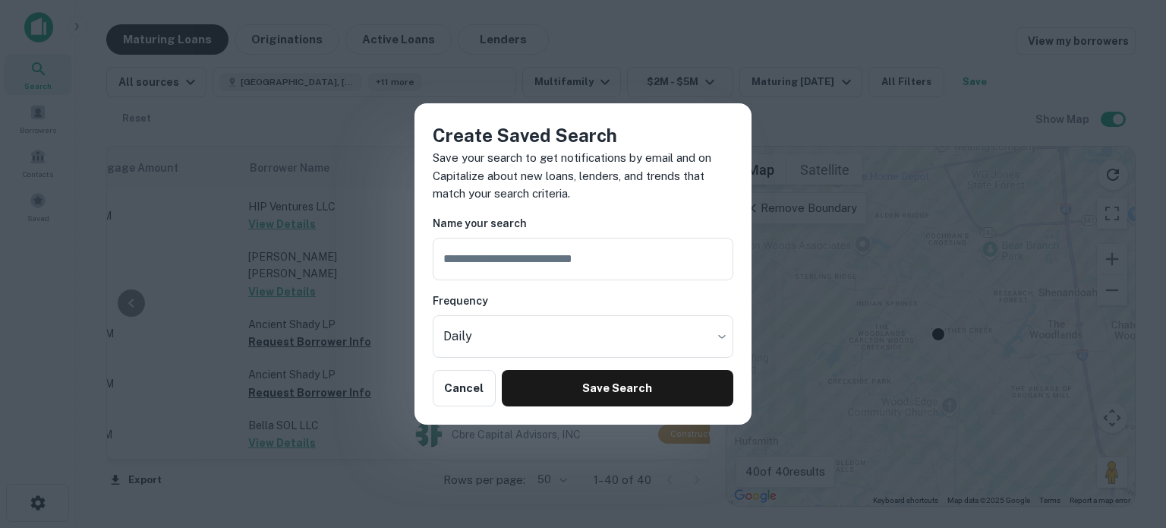
click at [825, 113] on div "Create Saved Search Save your search to get notifications by email and on Capit…" at bounding box center [583, 264] width 1166 height 528
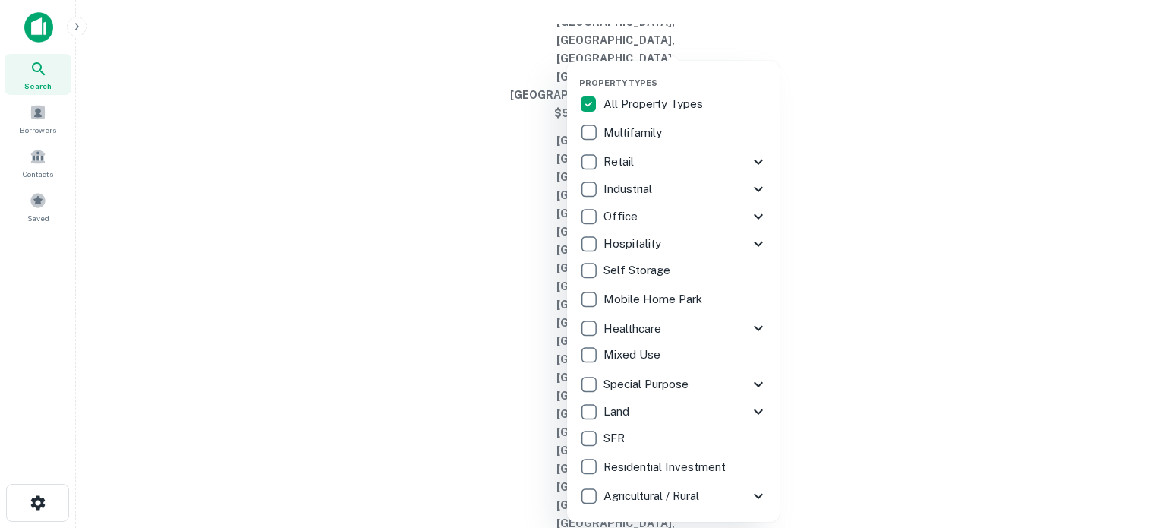
click at [645, 127] on p "Multifamily" at bounding box center [635, 133] width 62 height 18
click at [922, 120] on div at bounding box center [583, 264] width 1166 height 528
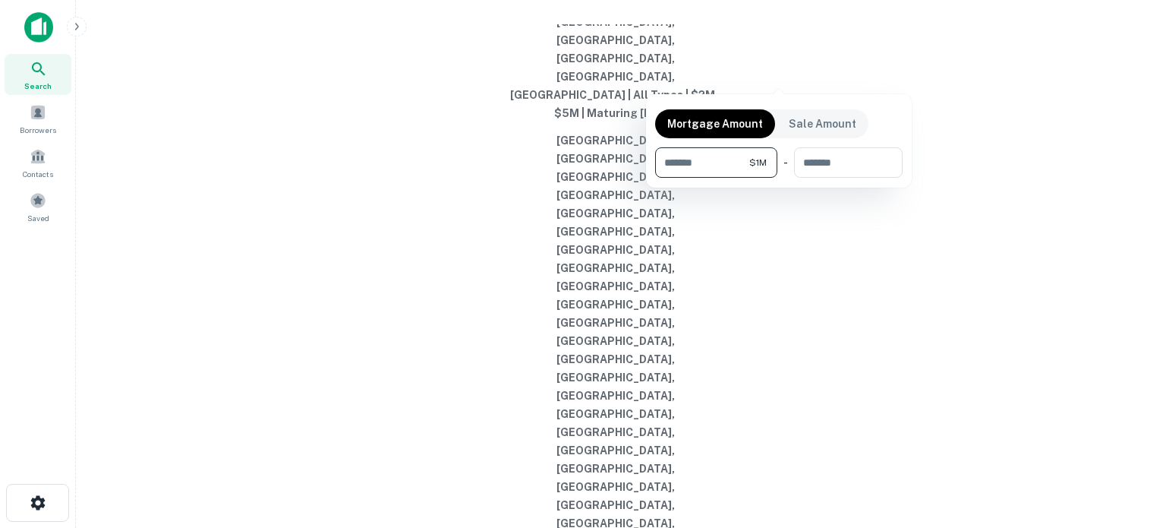
type input "*******"
click at [838, 250] on div at bounding box center [583, 264] width 1166 height 528
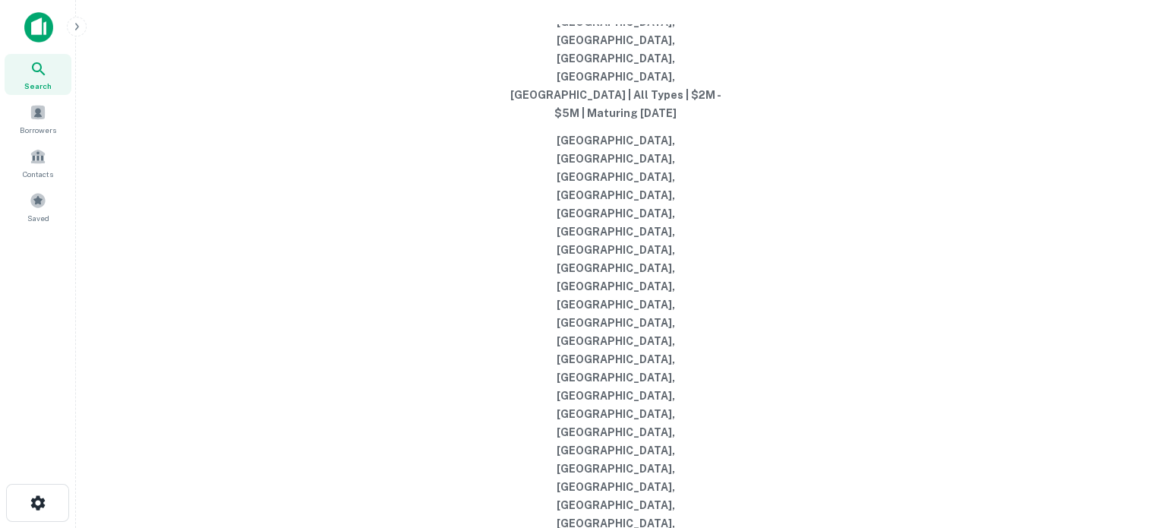
type input "*******"
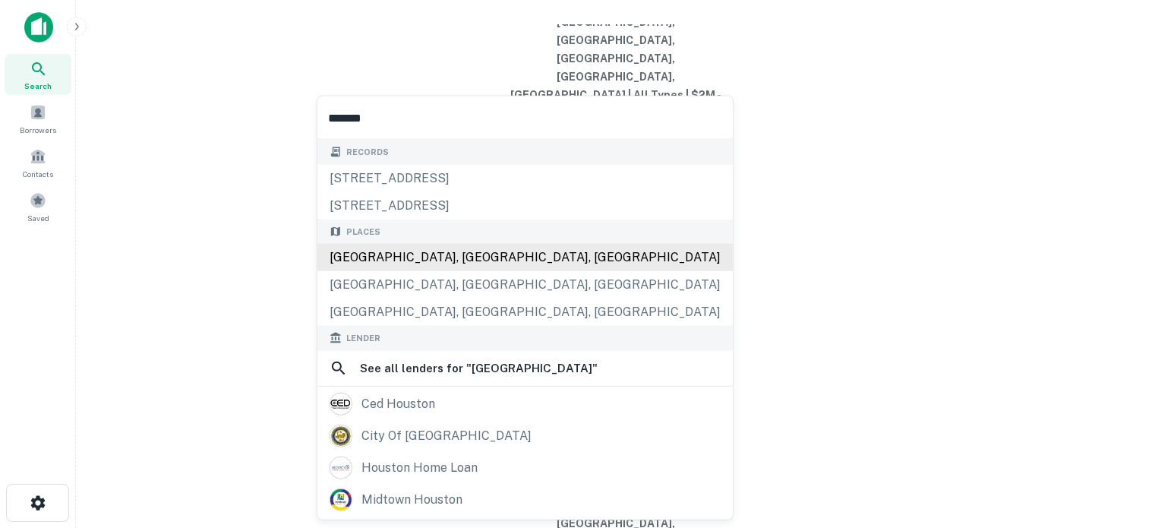
click at [411, 264] on div "[GEOGRAPHIC_DATA], [GEOGRAPHIC_DATA], [GEOGRAPHIC_DATA]" at bounding box center [524, 257] width 415 height 27
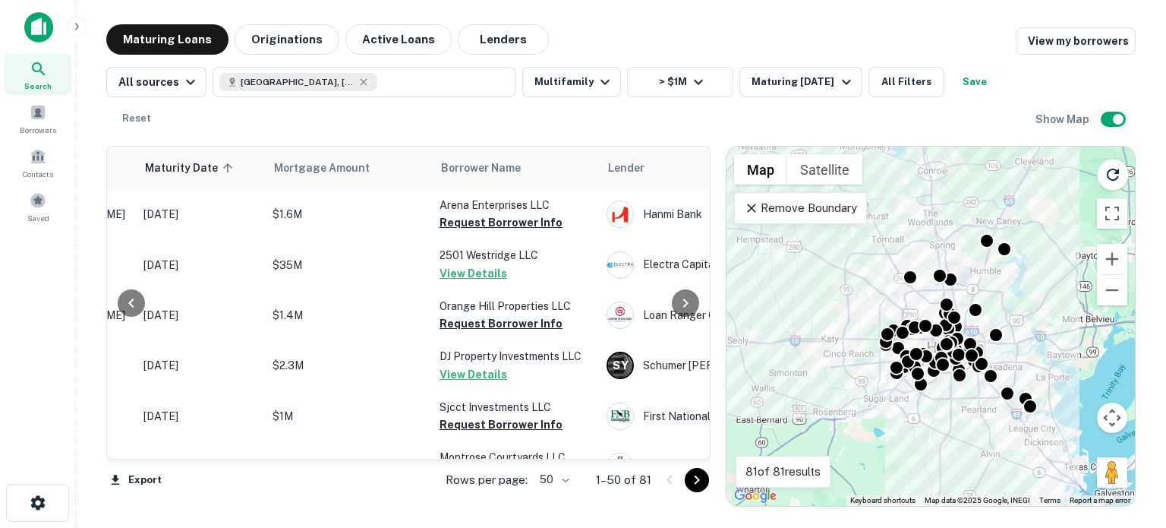
scroll to position [0, 230]
click at [951, 72] on button "Save" at bounding box center [975, 82] width 49 height 30
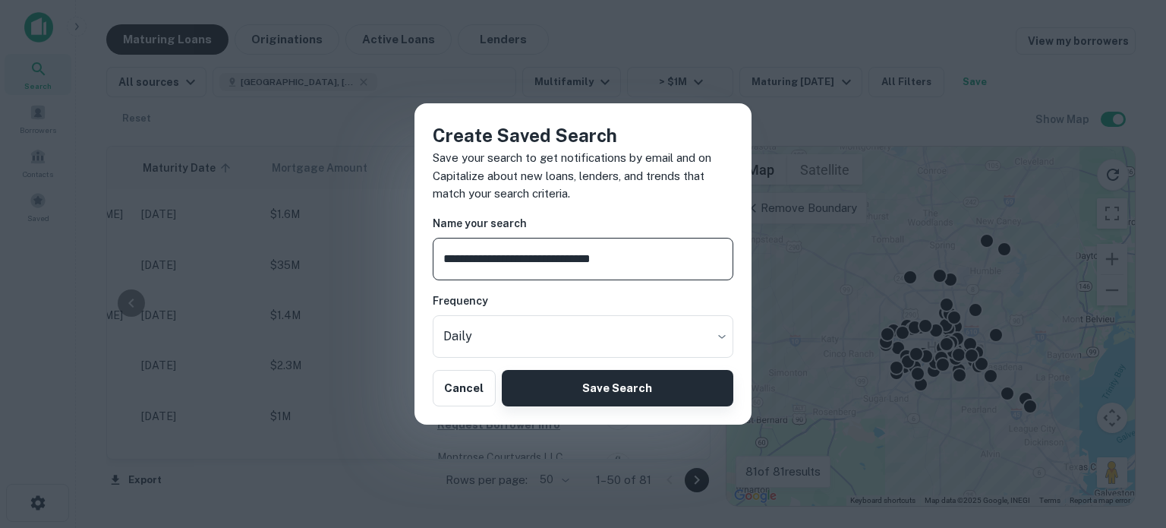
type input "**********"
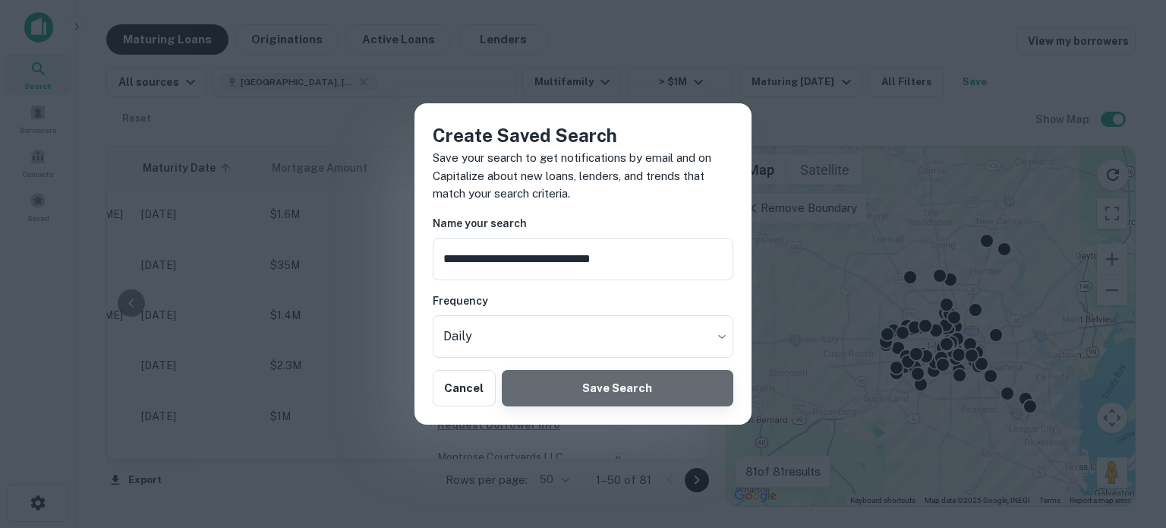
click at [620, 391] on button "Save Search" at bounding box center [618, 388] width 232 height 36
